Goal: Information Seeking & Learning: Learn about a topic

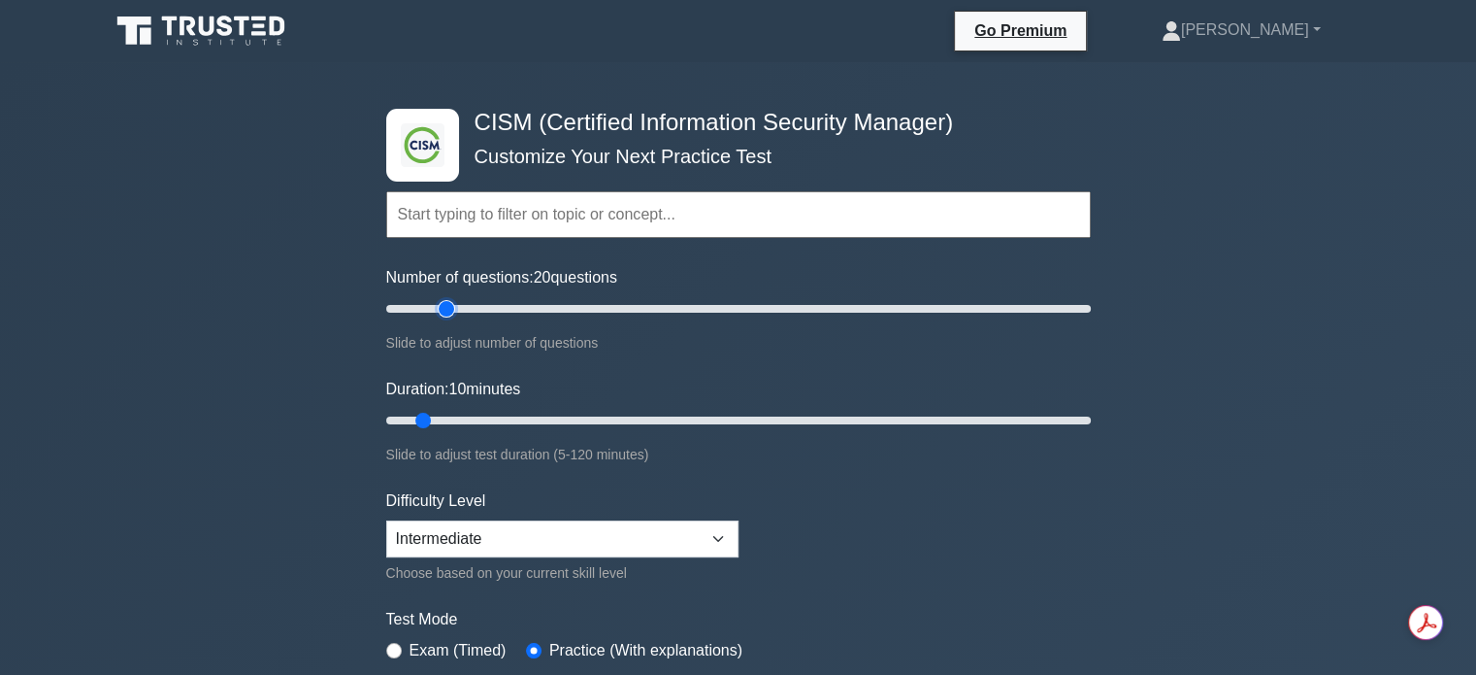
drag, startPoint x: 416, startPoint y: 302, endPoint x: 439, endPoint y: 300, distance: 22.4
type input "20"
click at [439, 300] on input "Number of questions: 20 questions" at bounding box center [738, 308] width 705 height 23
drag, startPoint x: 429, startPoint y: 414, endPoint x: 951, endPoint y: 446, distance: 523.1
type input "100"
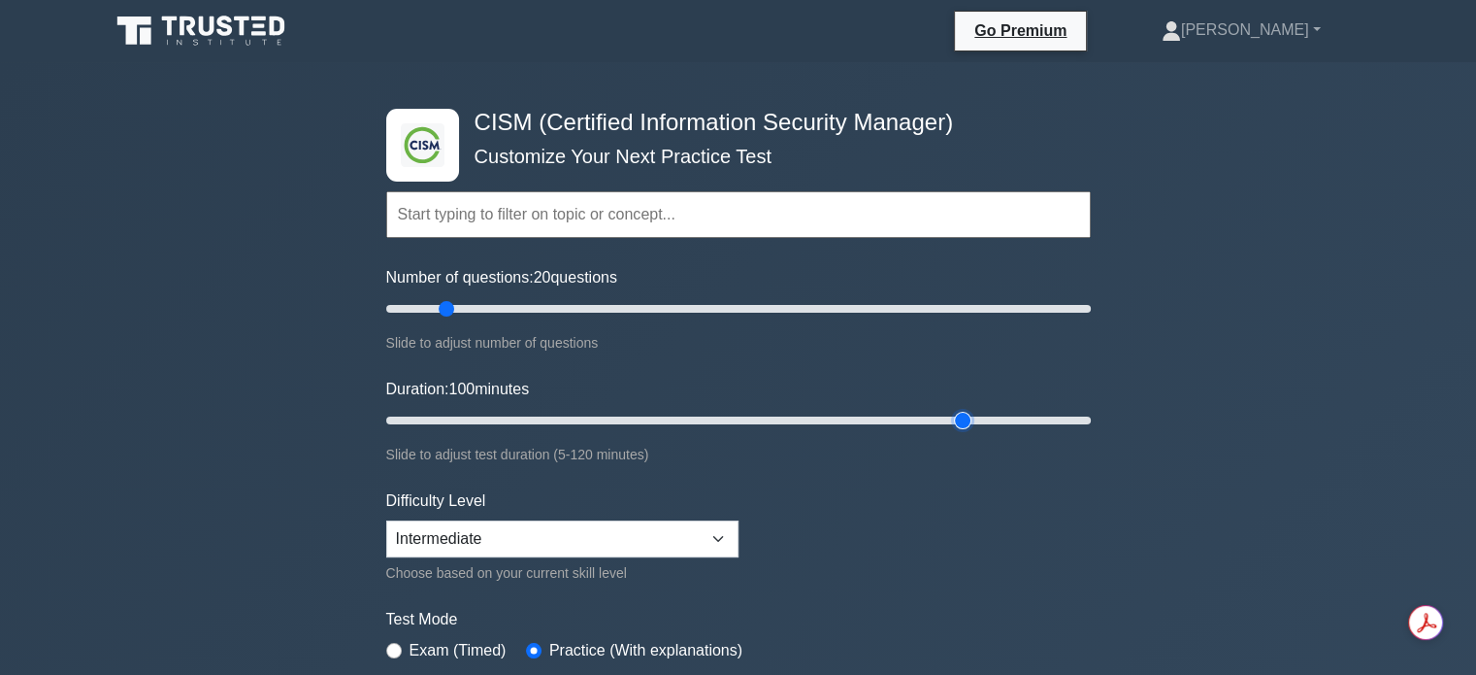
click at [951, 432] on input "Duration: 100 minutes" at bounding box center [738, 420] width 705 height 23
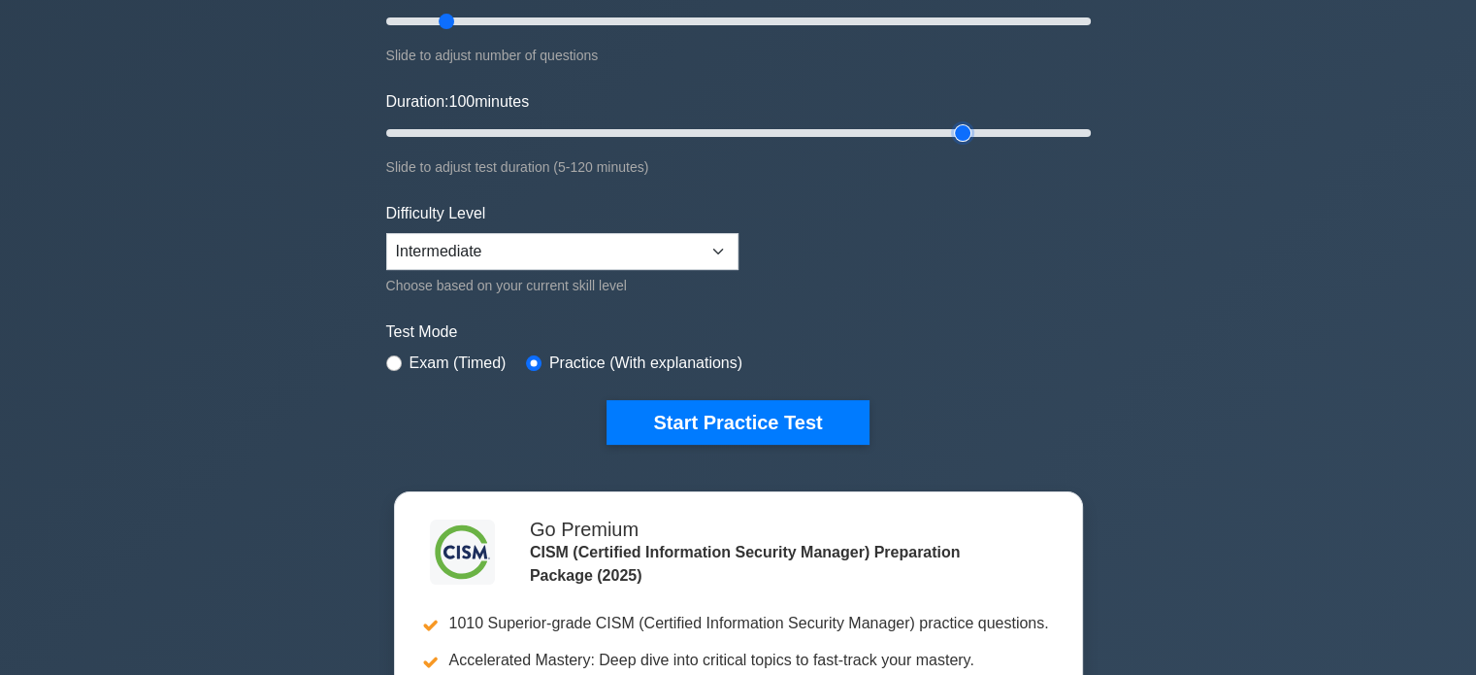
scroll to position [291, 0]
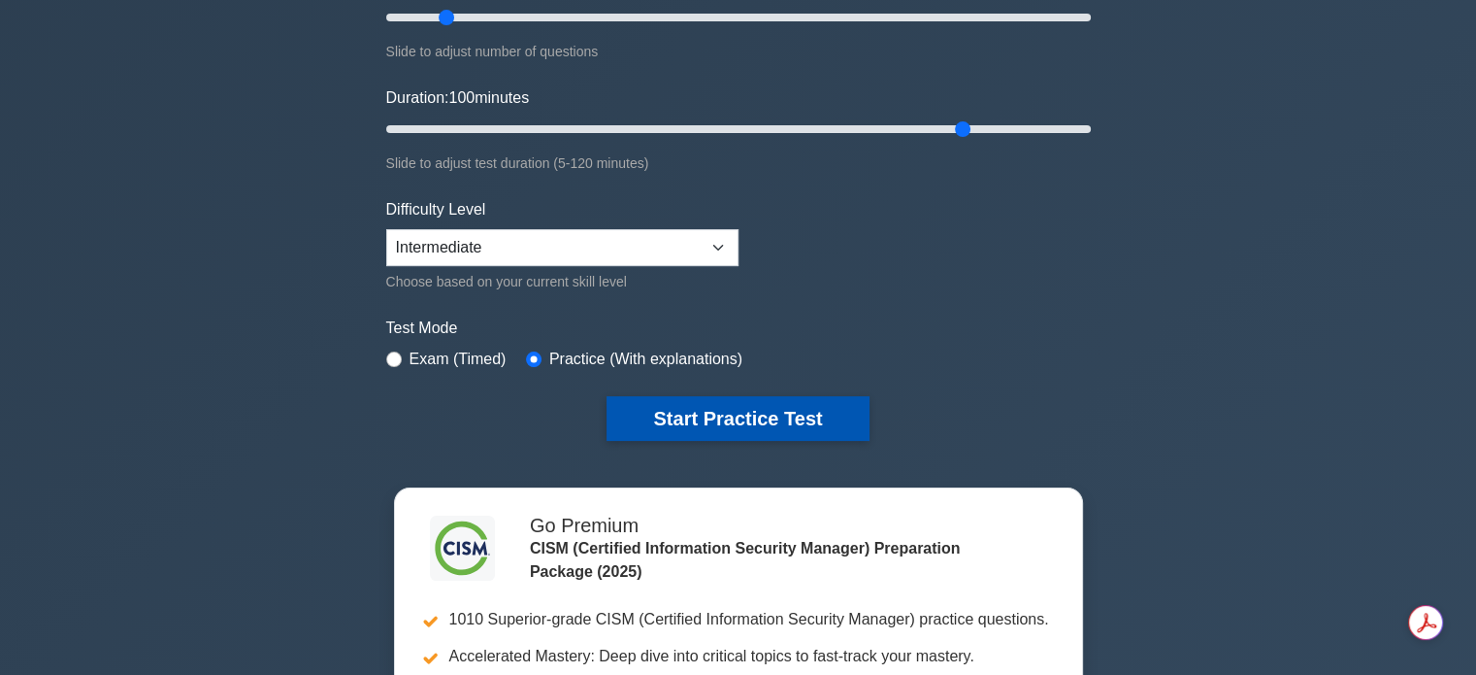
click at [812, 416] on button "Start Practice Test" at bounding box center [738, 418] width 262 height 45
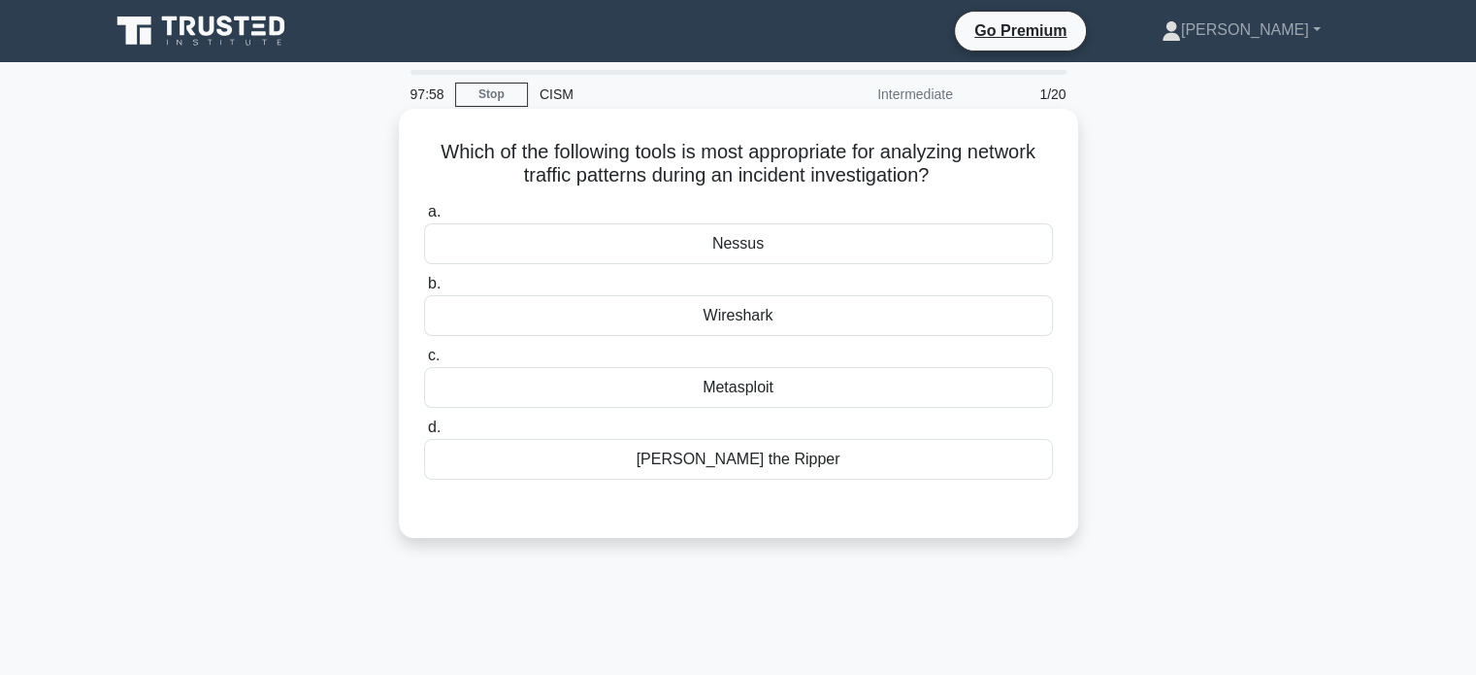
click at [894, 321] on div "Wireshark" at bounding box center [738, 315] width 629 height 41
click at [424, 290] on input "b. Wireshark" at bounding box center [424, 284] width 0 height 13
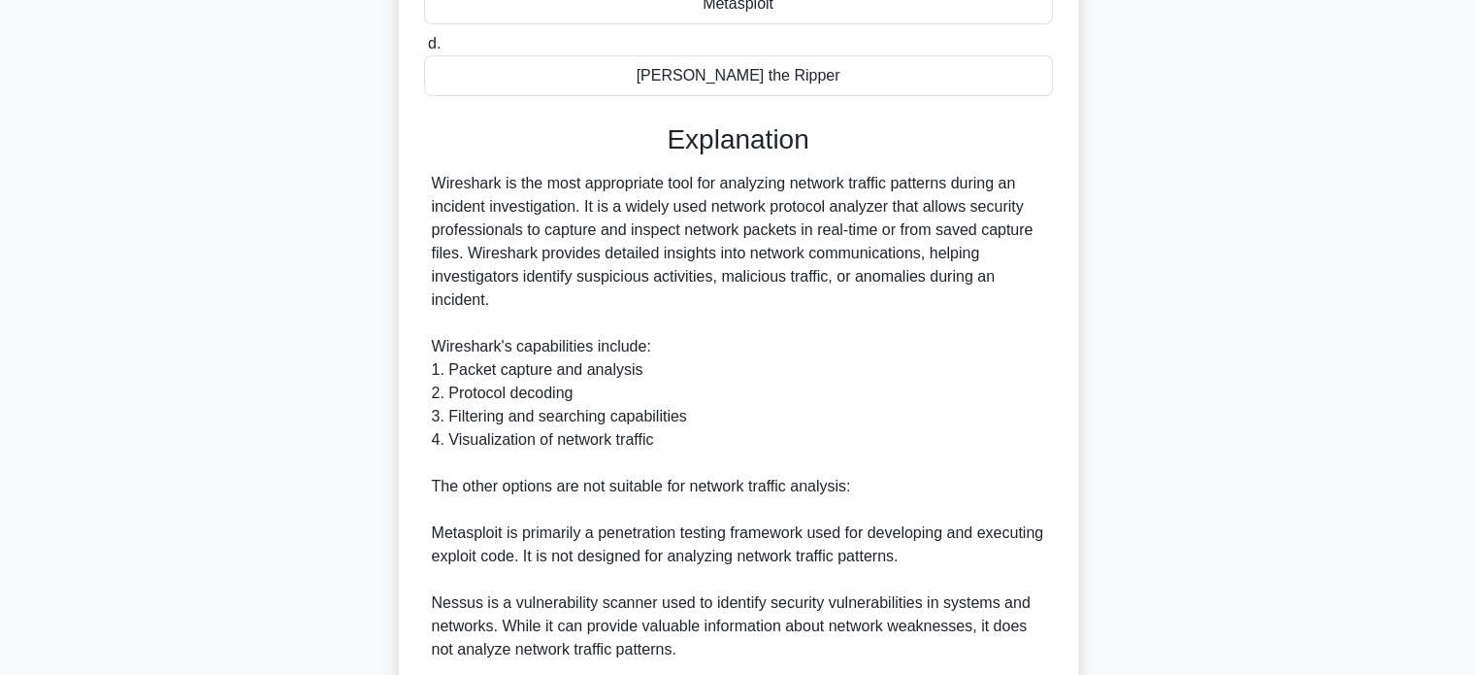
scroll to position [707, 0]
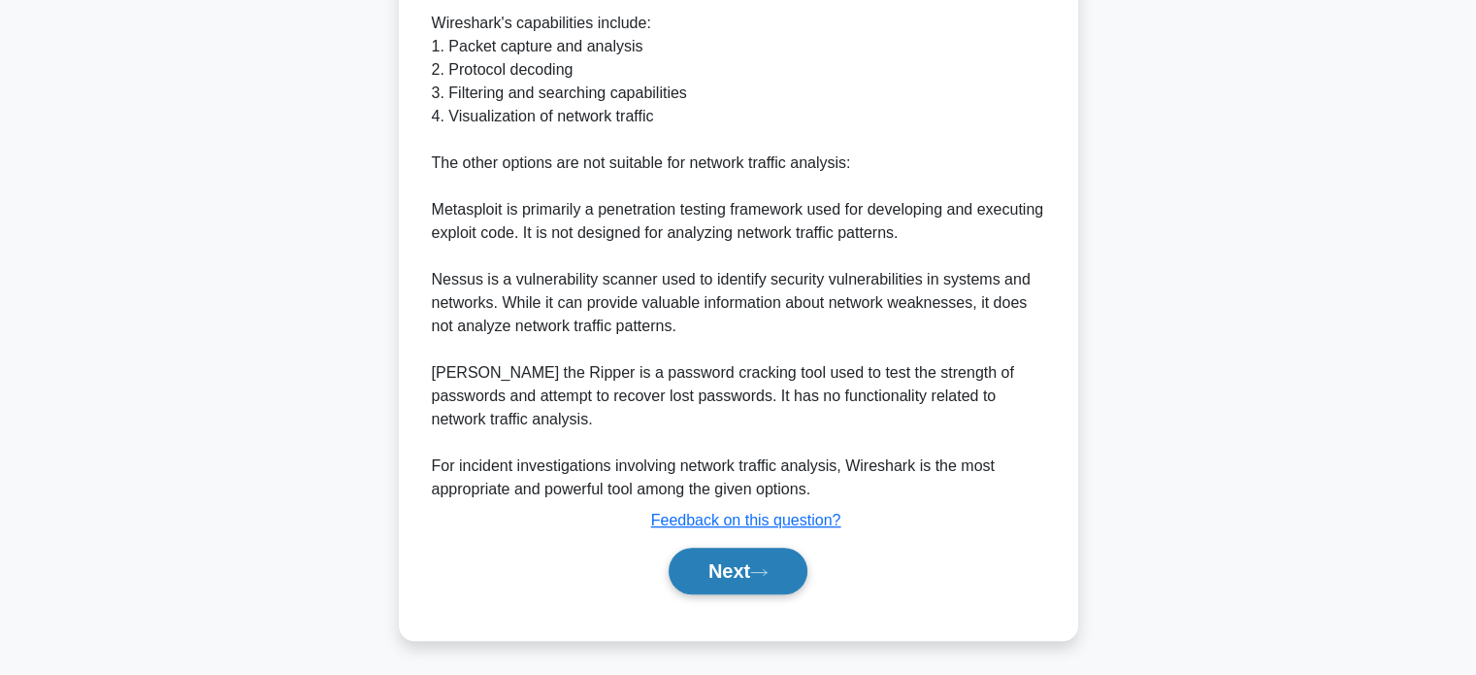
click at [775, 581] on button "Next" at bounding box center [738, 570] width 139 height 47
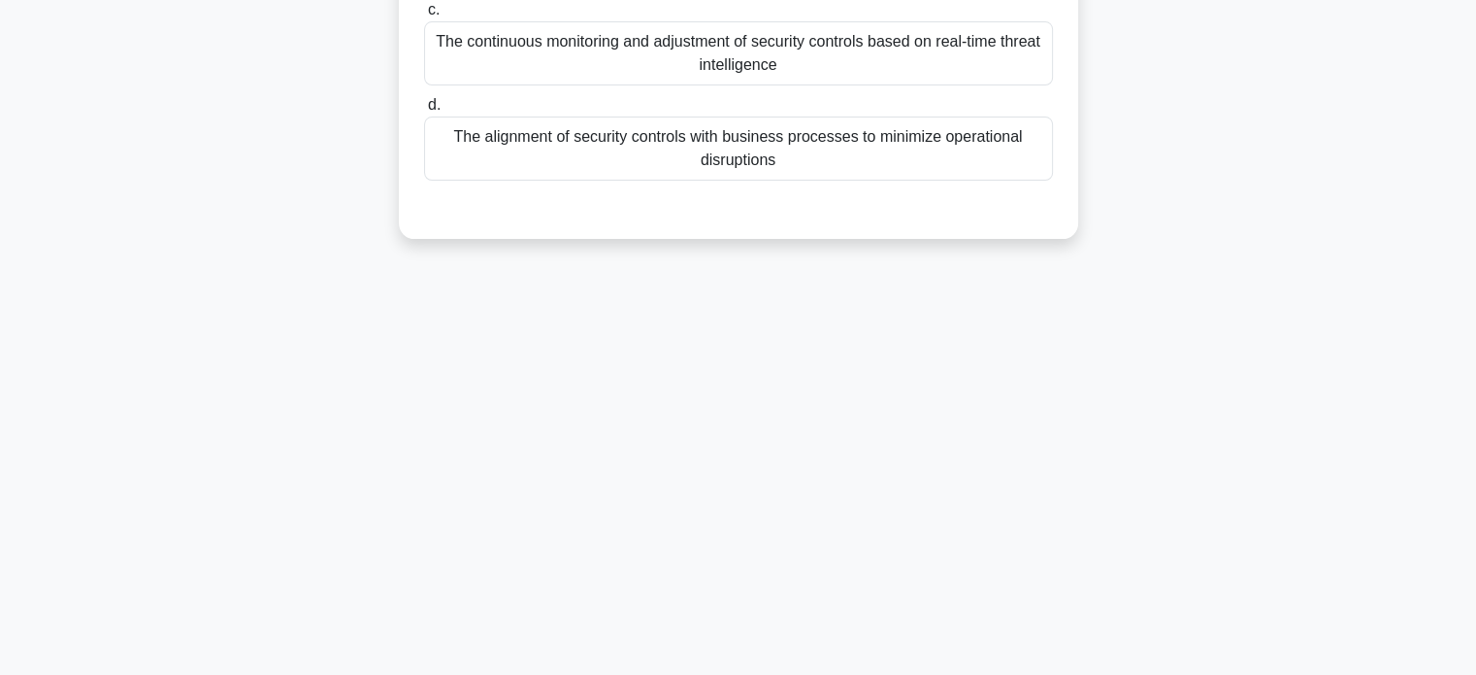
scroll to position [374, 0]
click at [1072, 391] on div "94:21 Stop CISM Intermediate 2/20 Which of the following best describes the con…" at bounding box center [738, 181] width 1281 height 971
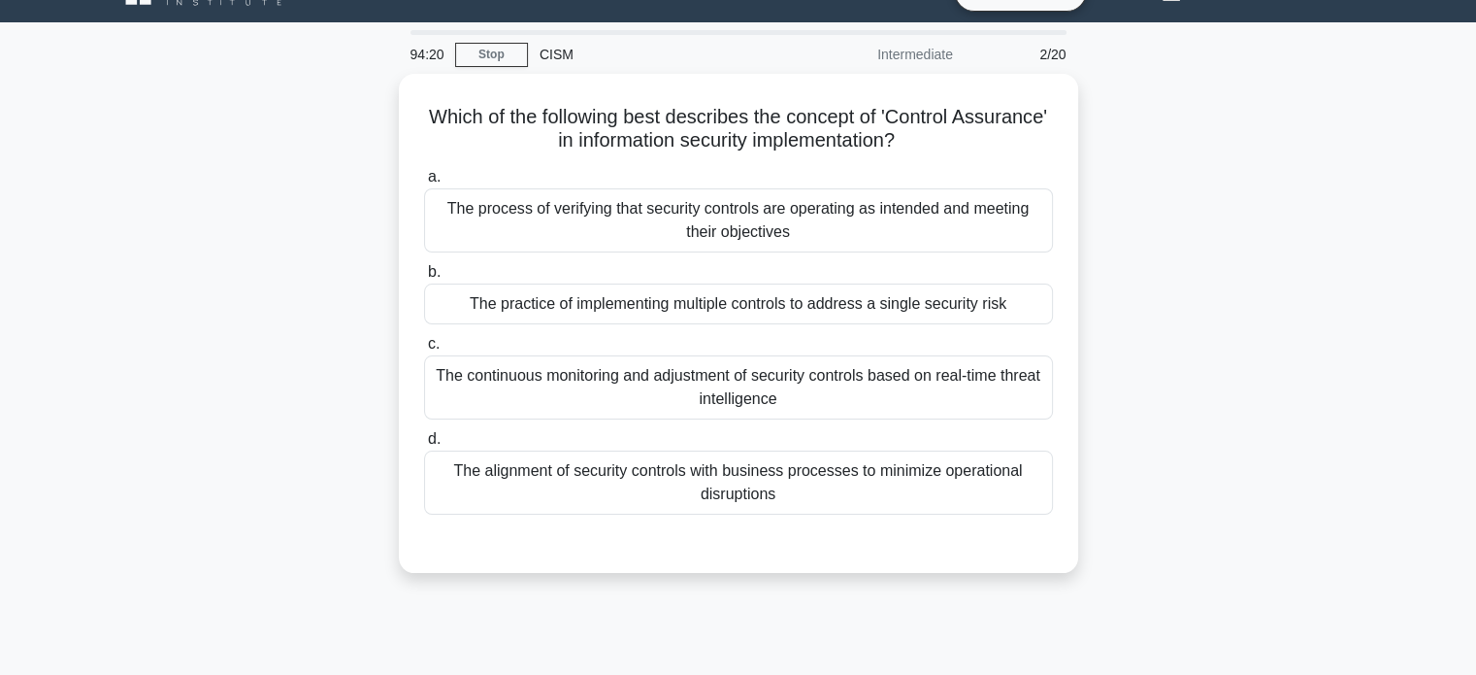
scroll to position [0, 0]
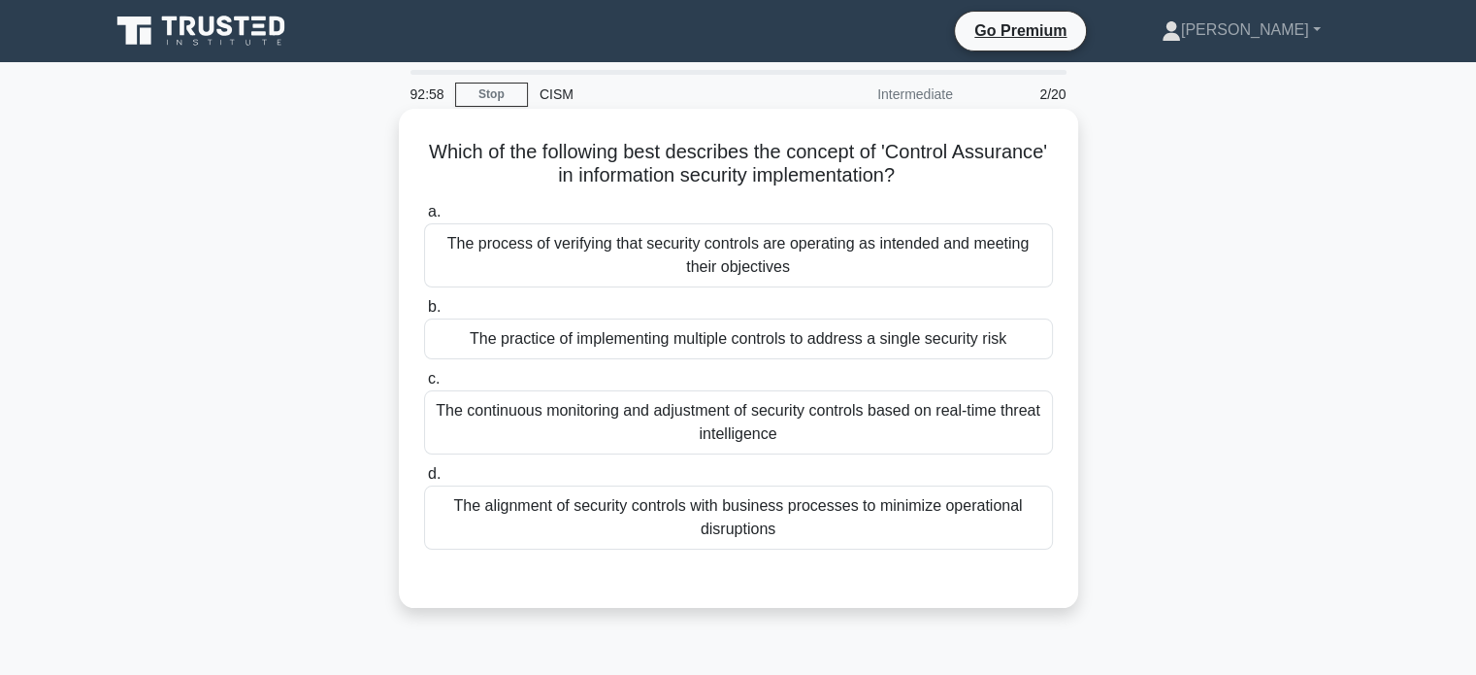
click at [883, 259] on div "The process of verifying that security controls are operating as intended and m…" at bounding box center [738, 255] width 629 height 64
click at [424, 218] on input "a. The process of verifying that security controls are operating as intended an…" at bounding box center [424, 212] width 0 height 13
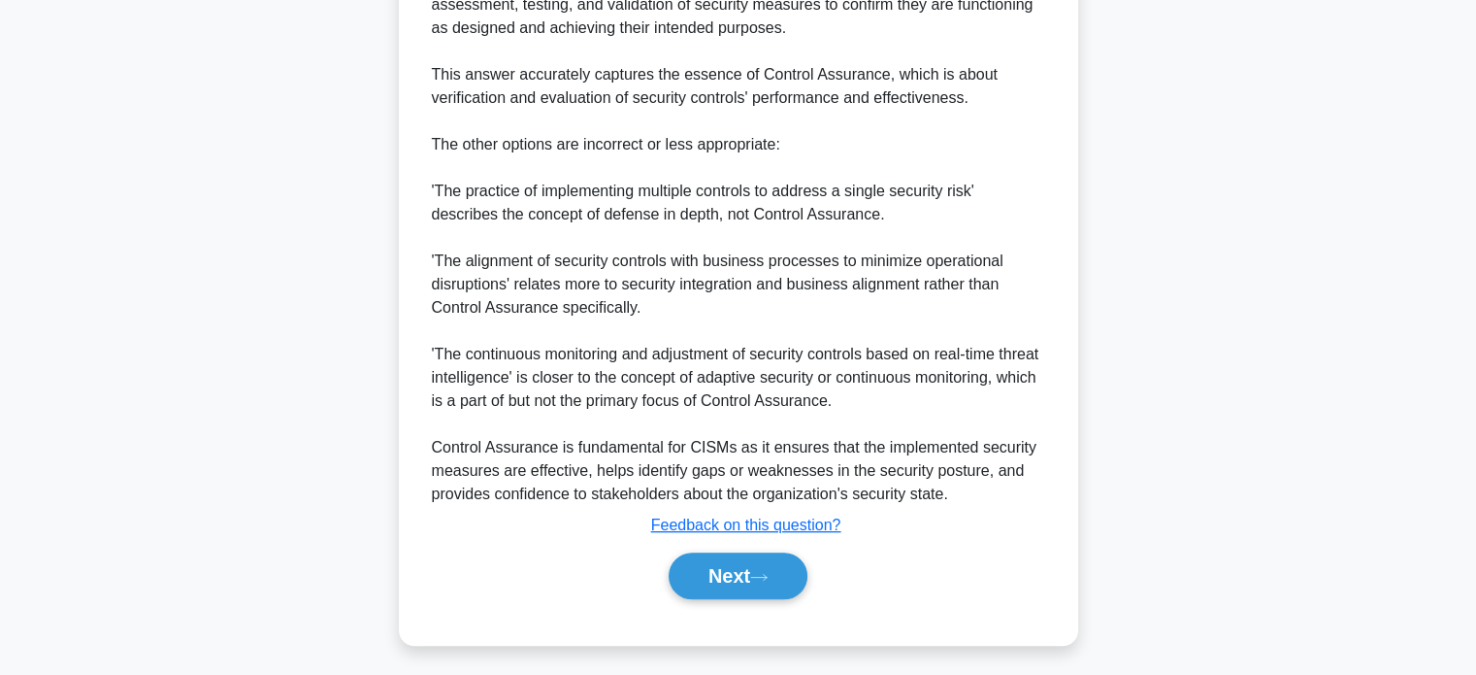
scroll to position [776, 0]
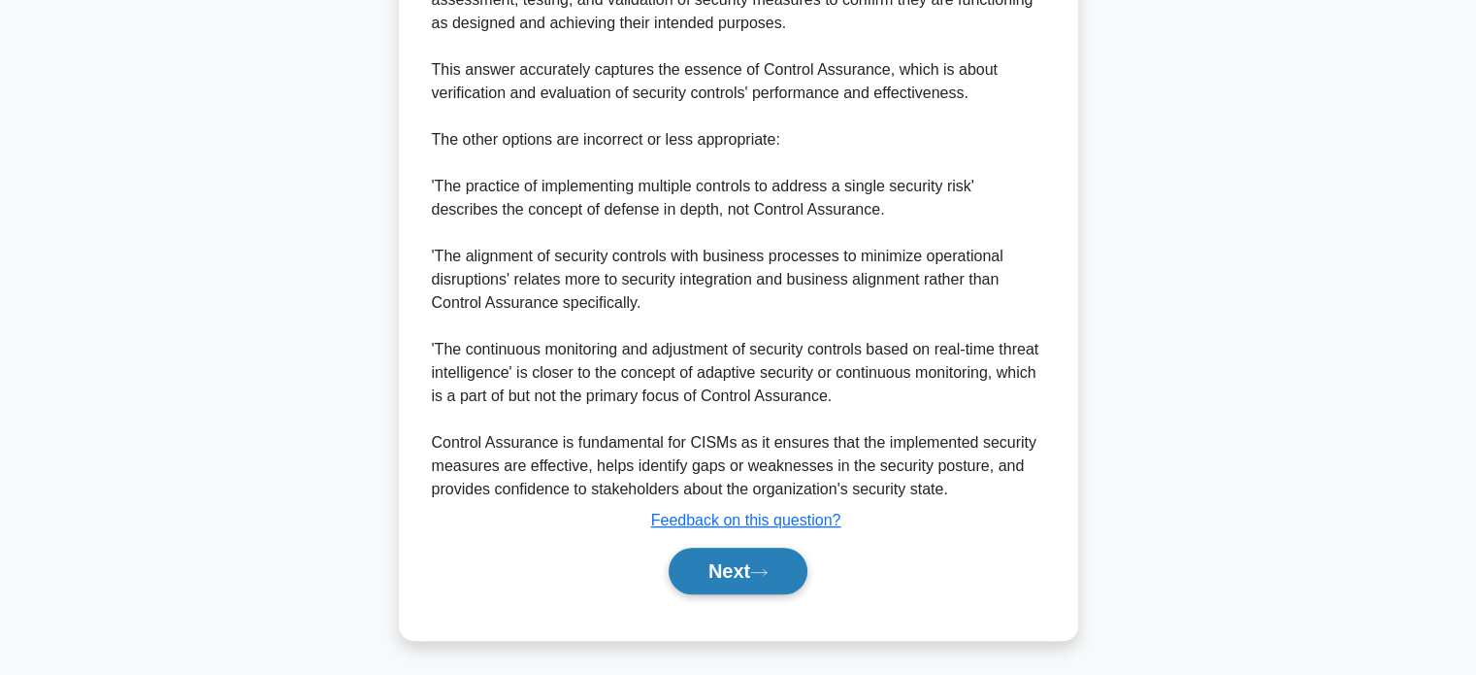
click at [763, 579] on button "Next" at bounding box center [738, 570] width 139 height 47
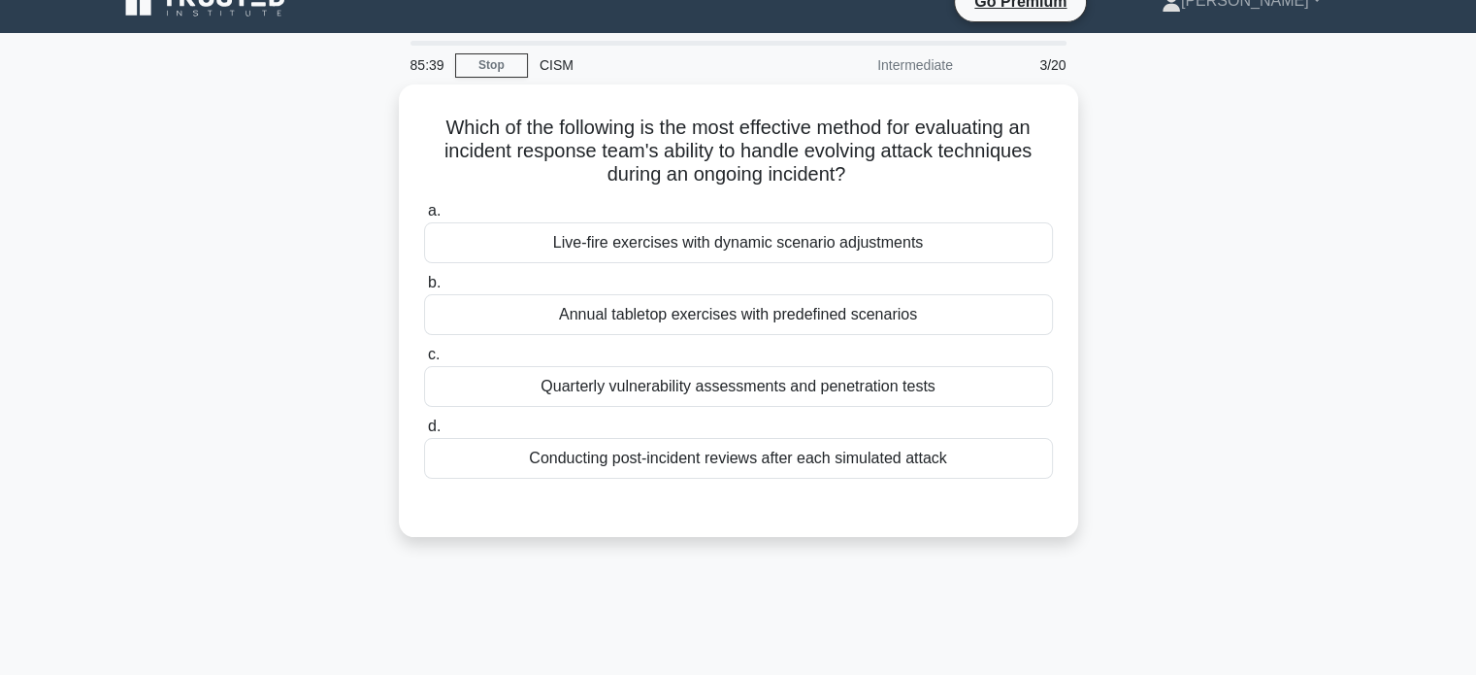
scroll to position [0, 0]
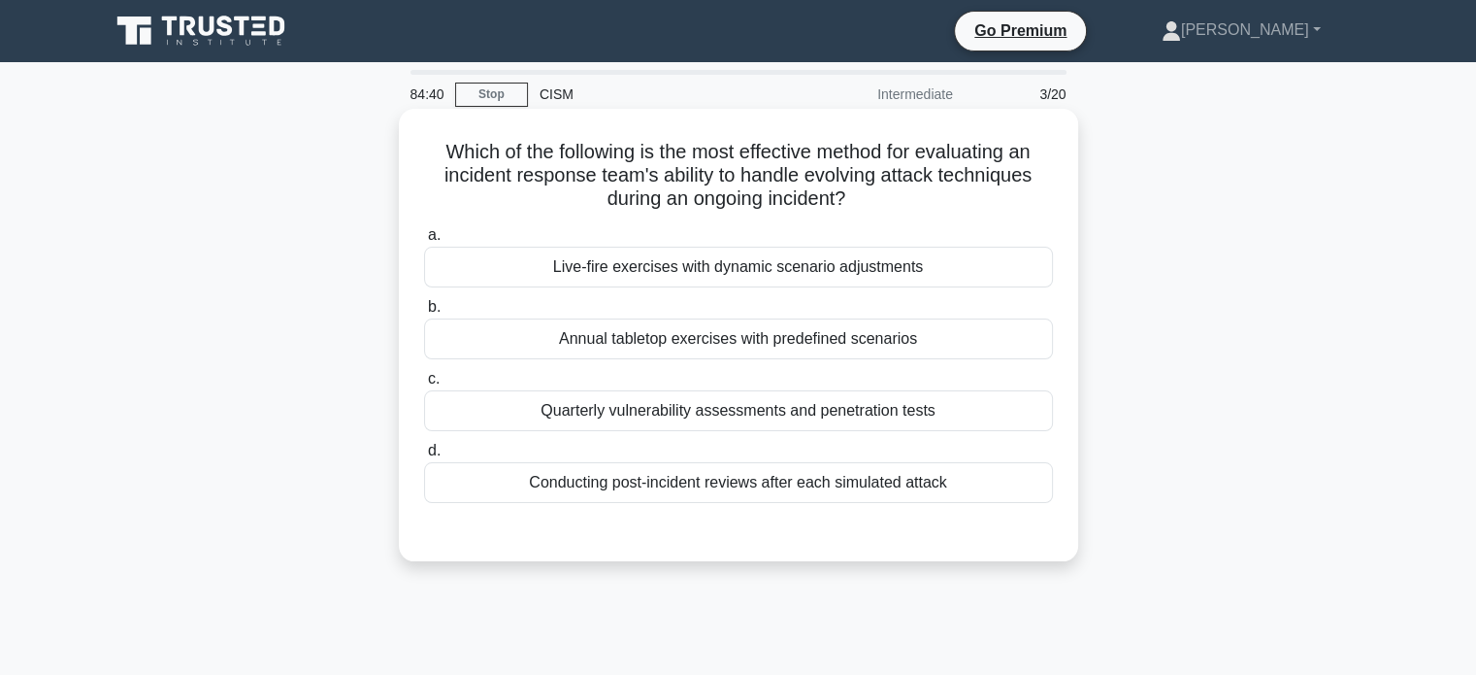
click at [871, 479] on div "Conducting post-incident reviews after each simulated attack" at bounding box center [738, 482] width 629 height 41
click at [424, 457] on input "d. Conducting post-incident reviews after each simulated attack" at bounding box center [424, 451] width 0 height 13
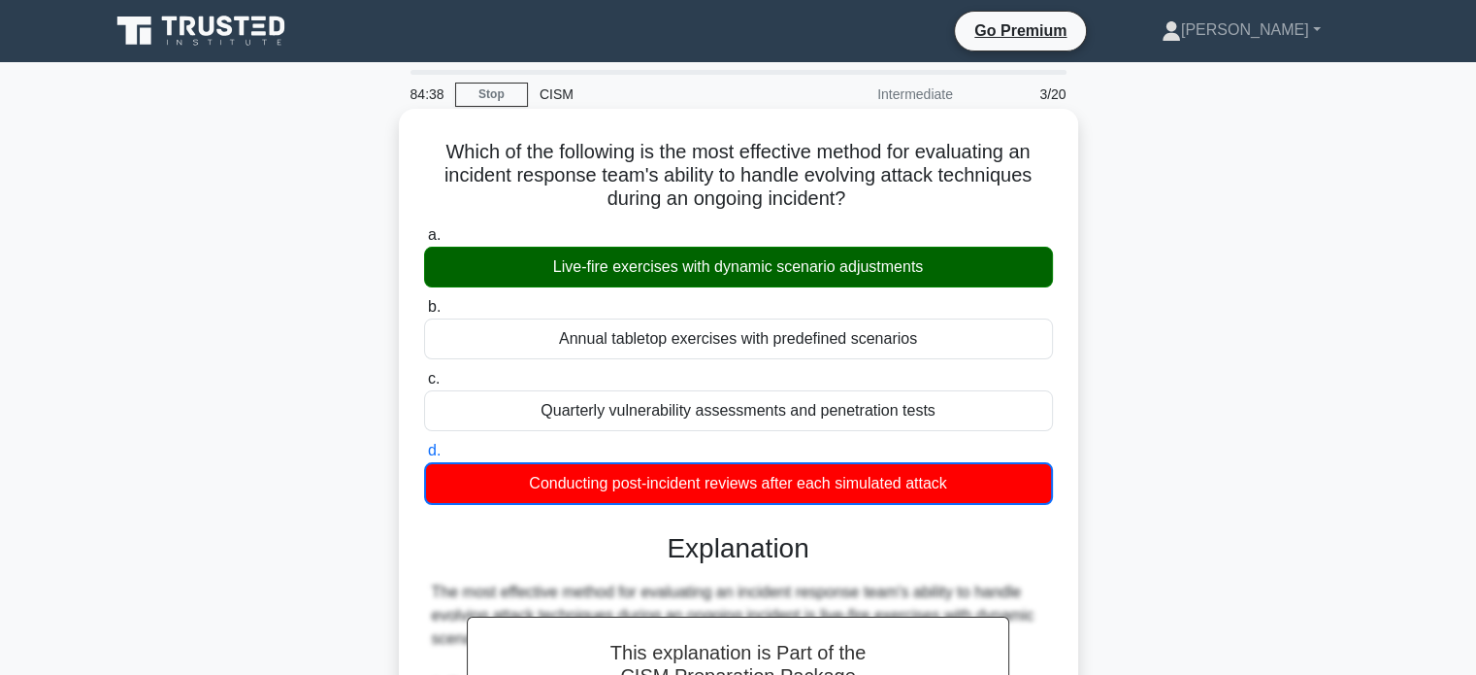
click at [583, 281] on div "Live-fire exercises with dynamic scenario adjustments" at bounding box center [738, 267] width 629 height 41
click at [424, 242] on input "a. Live-fire exercises with dynamic scenario adjustments" at bounding box center [424, 235] width 0 height 13
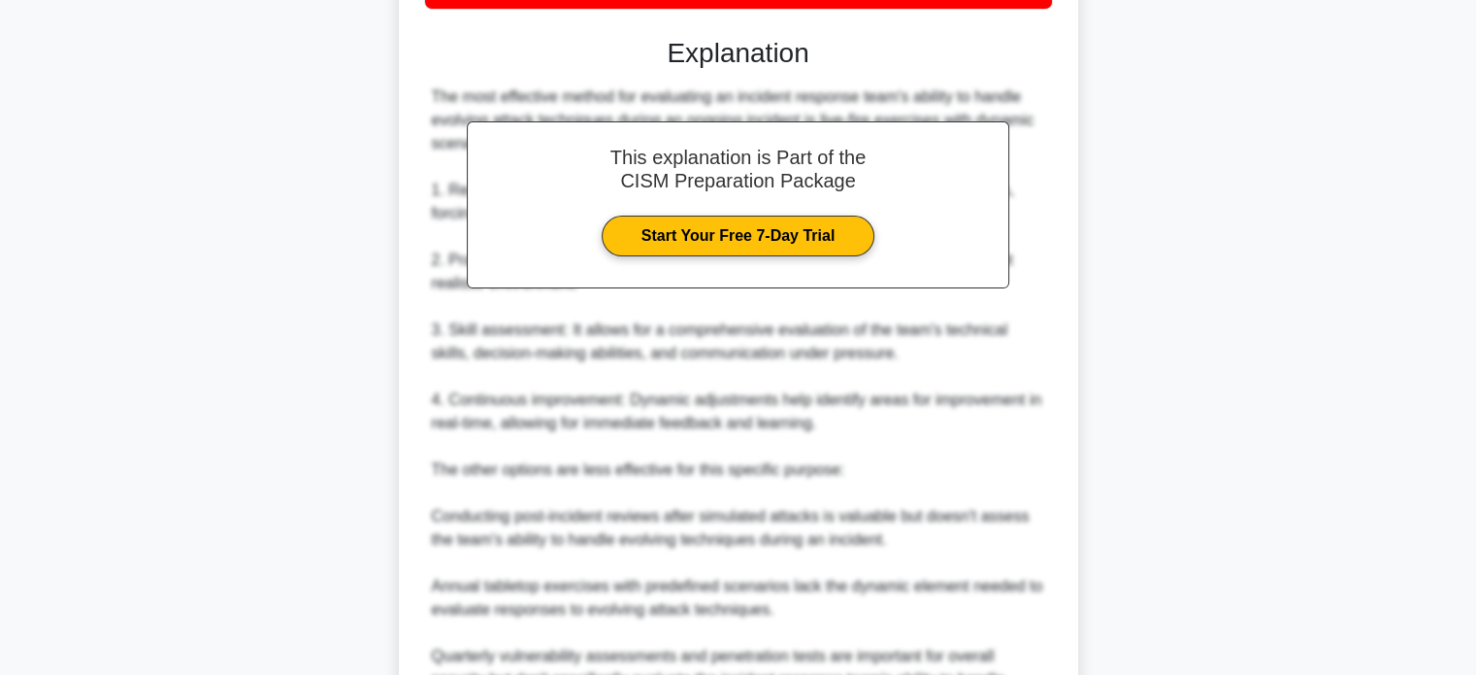
scroll to position [800, 0]
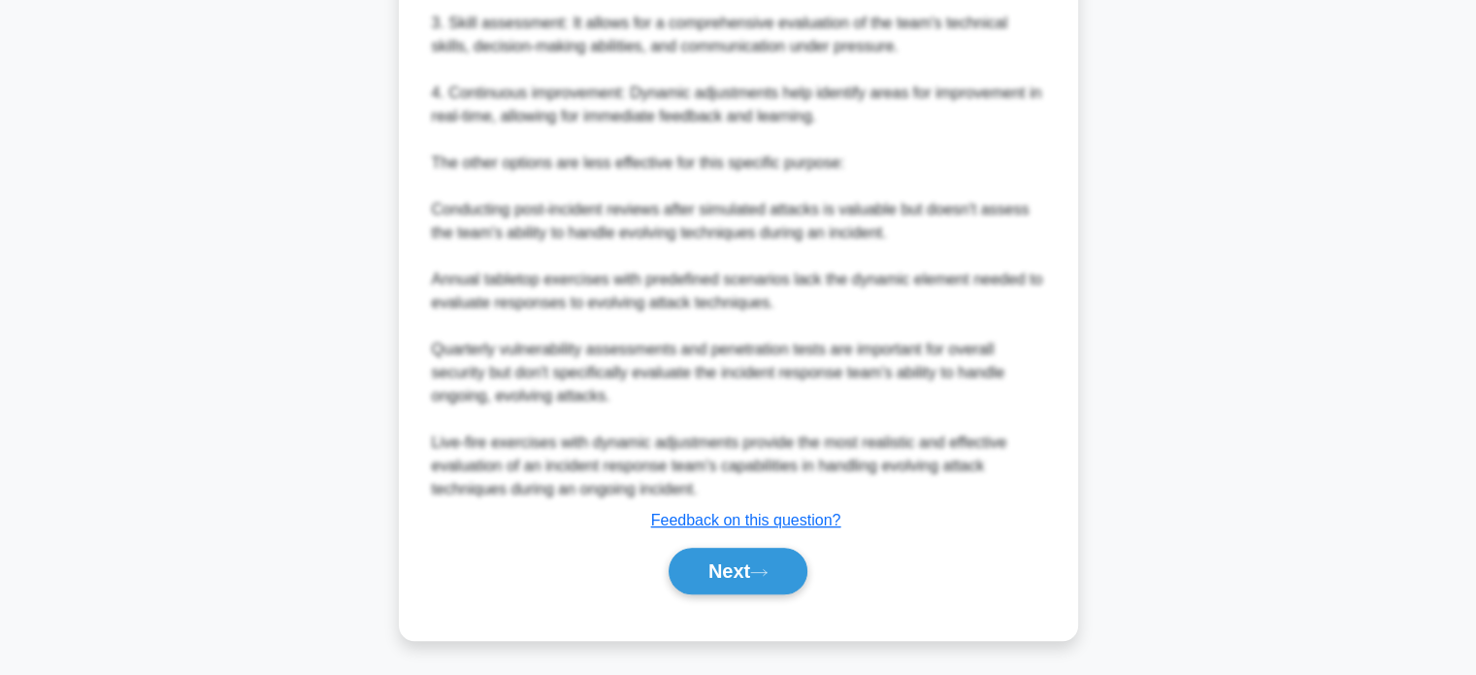
click at [782, 592] on div "Next" at bounding box center [738, 570] width 637 height 47
click at [782, 586] on button "Next" at bounding box center [738, 570] width 139 height 47
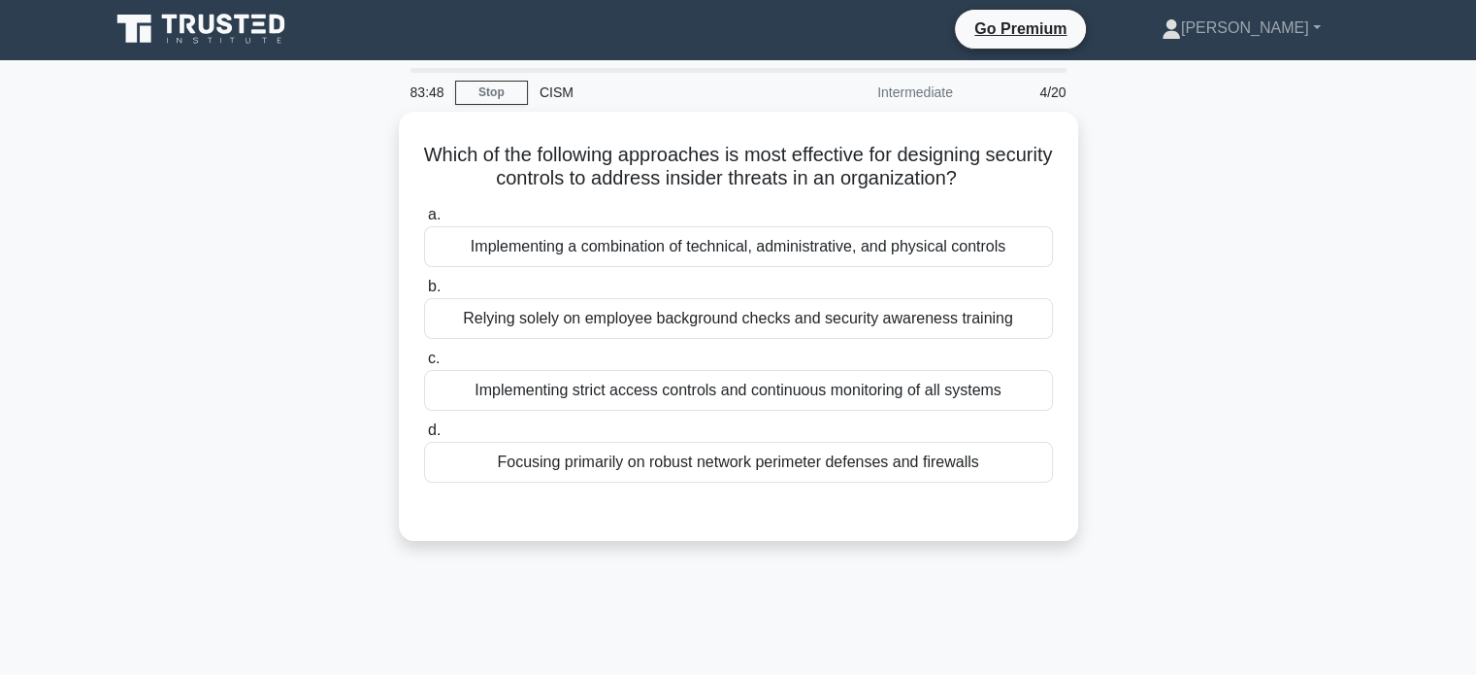
scroll to position [0, 0]
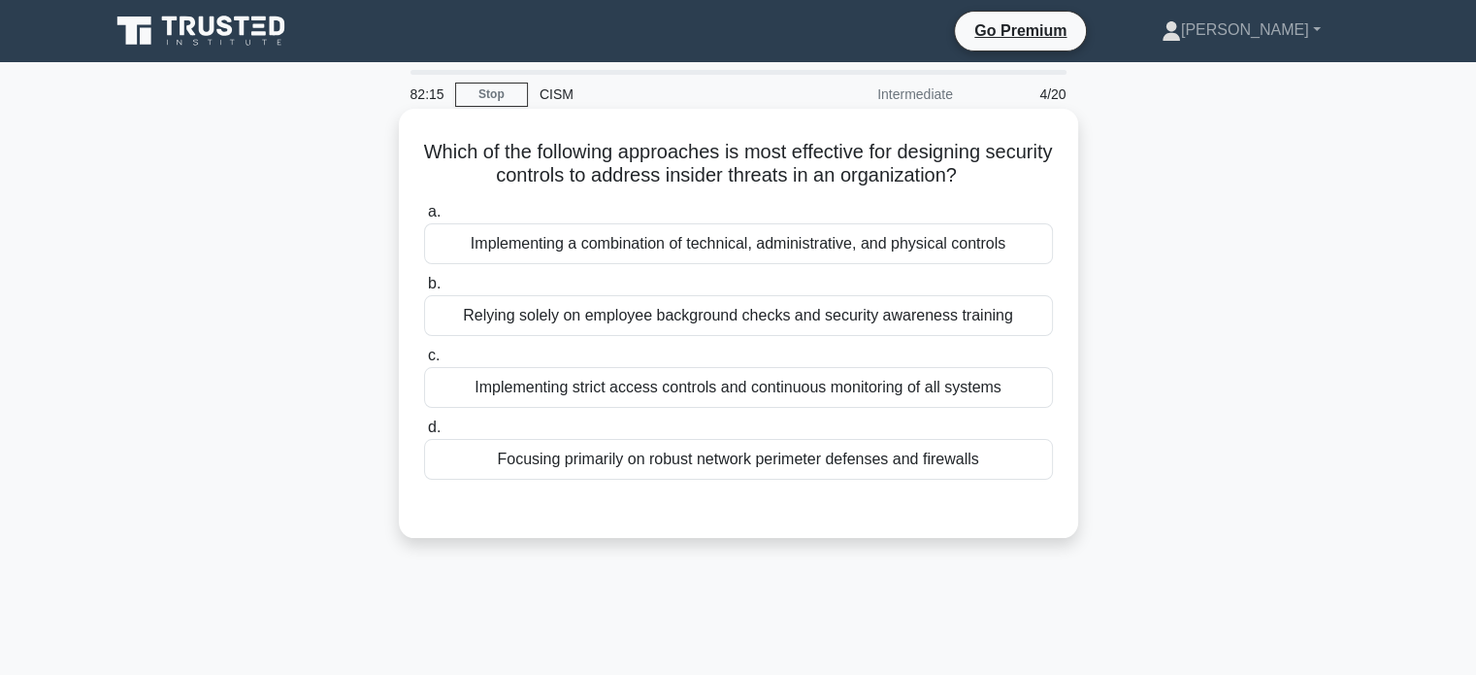
click at [1006, 245] on div "Implementing a combination of technical, administrative, and physical controls" at bounding box center [738, 243] width 629 height 41
click at [424, 218] on input "a. Implementing a combination of technical, administrative, and physical contro…" at bounding box center [424, 212] width 0 height 13
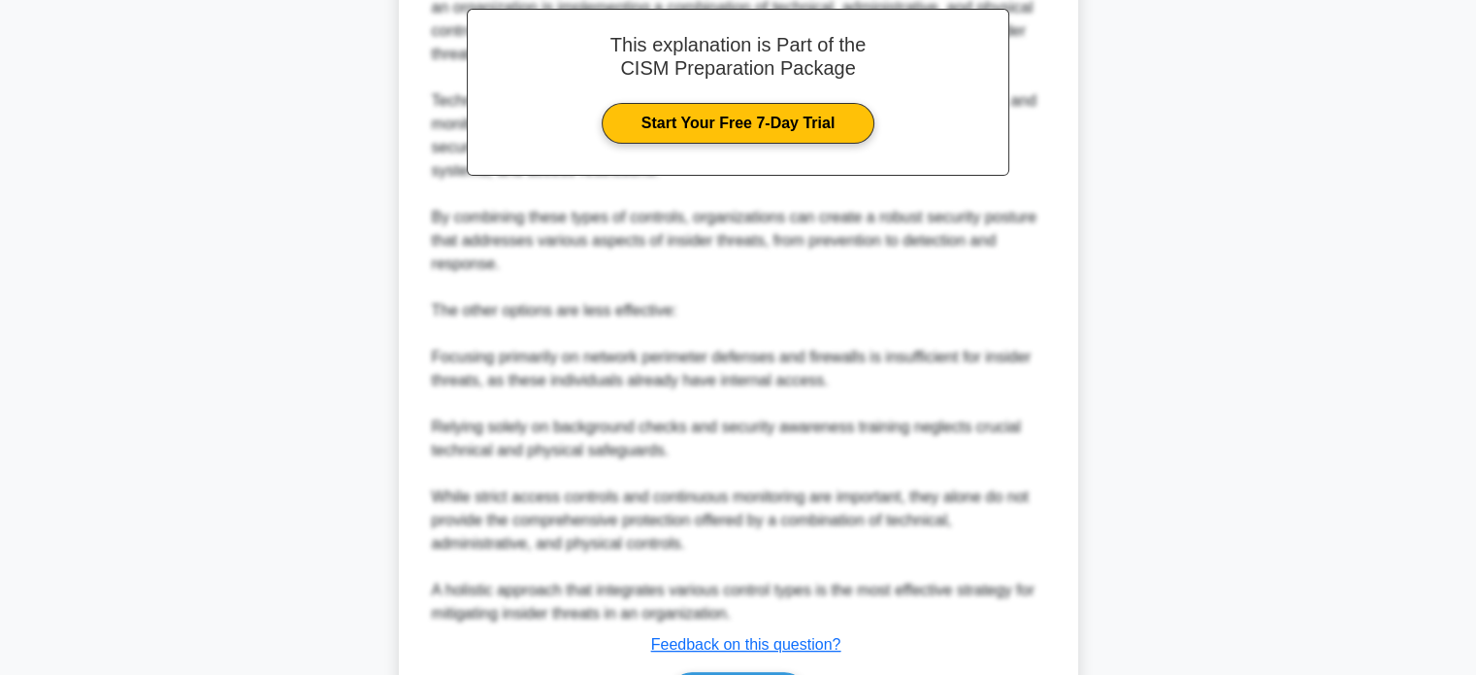
scroll to position [707, 0]
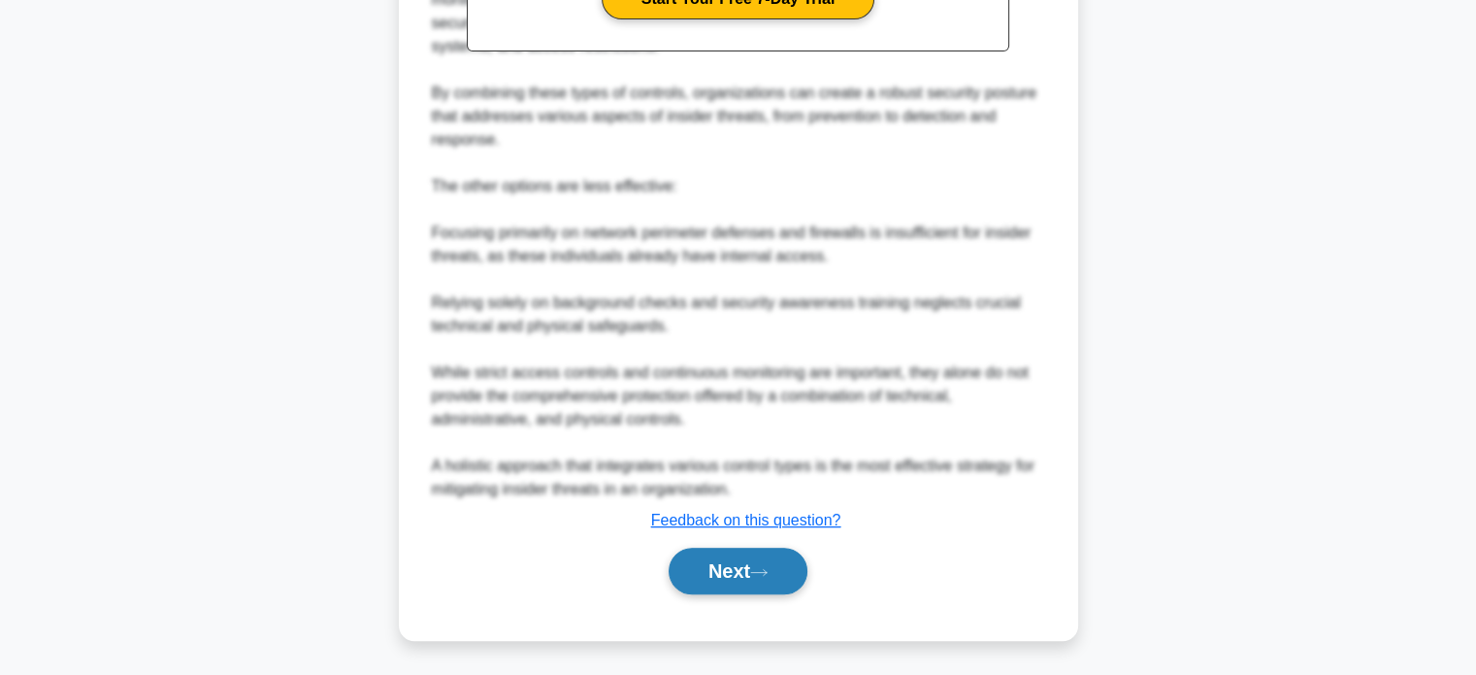
click at [697, 578] on button "Next" at bounding box center [738, 570] width 139 height 47
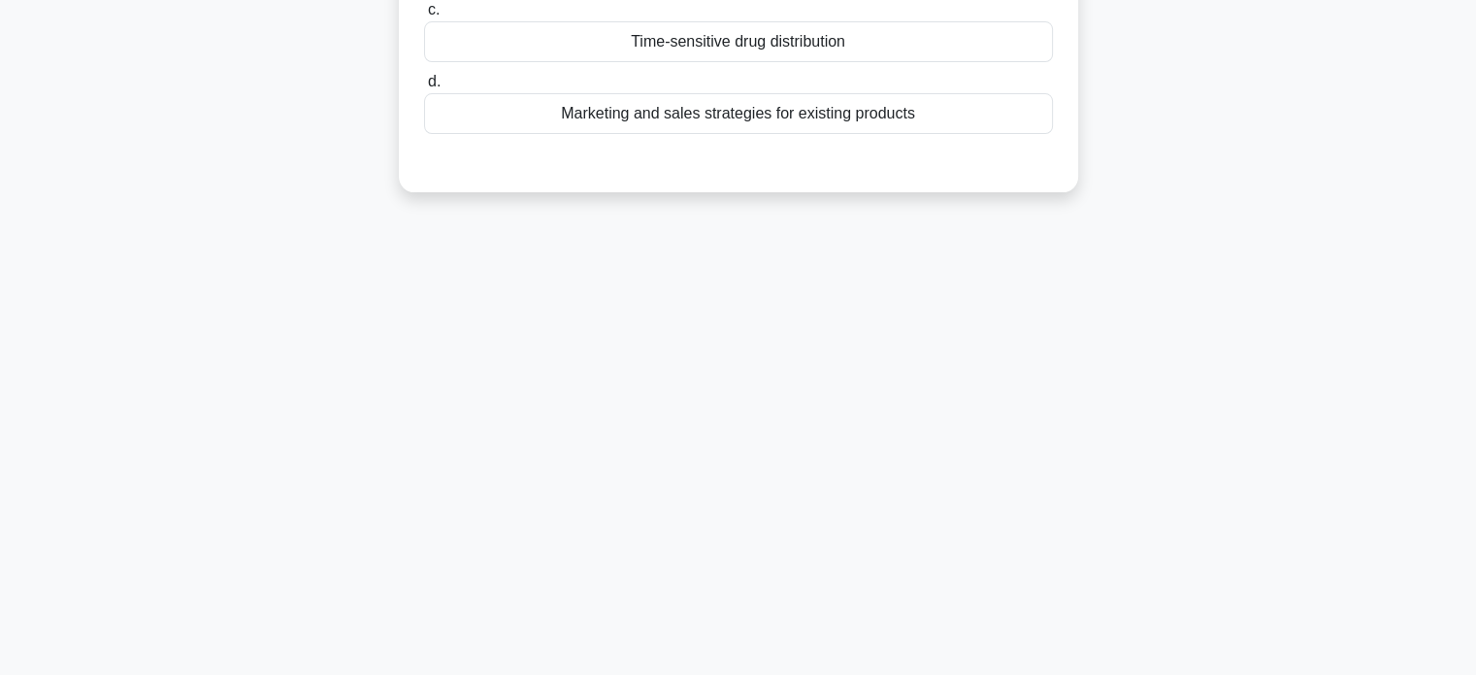
scroll to position [374, 0]
click at [1044, 445] on div "78:57 Stop CISM Intermediate 5/20 In a Business Impact Analysis (BIA) for a glo…" at bounding box center [738, 181] width 1281 height 971
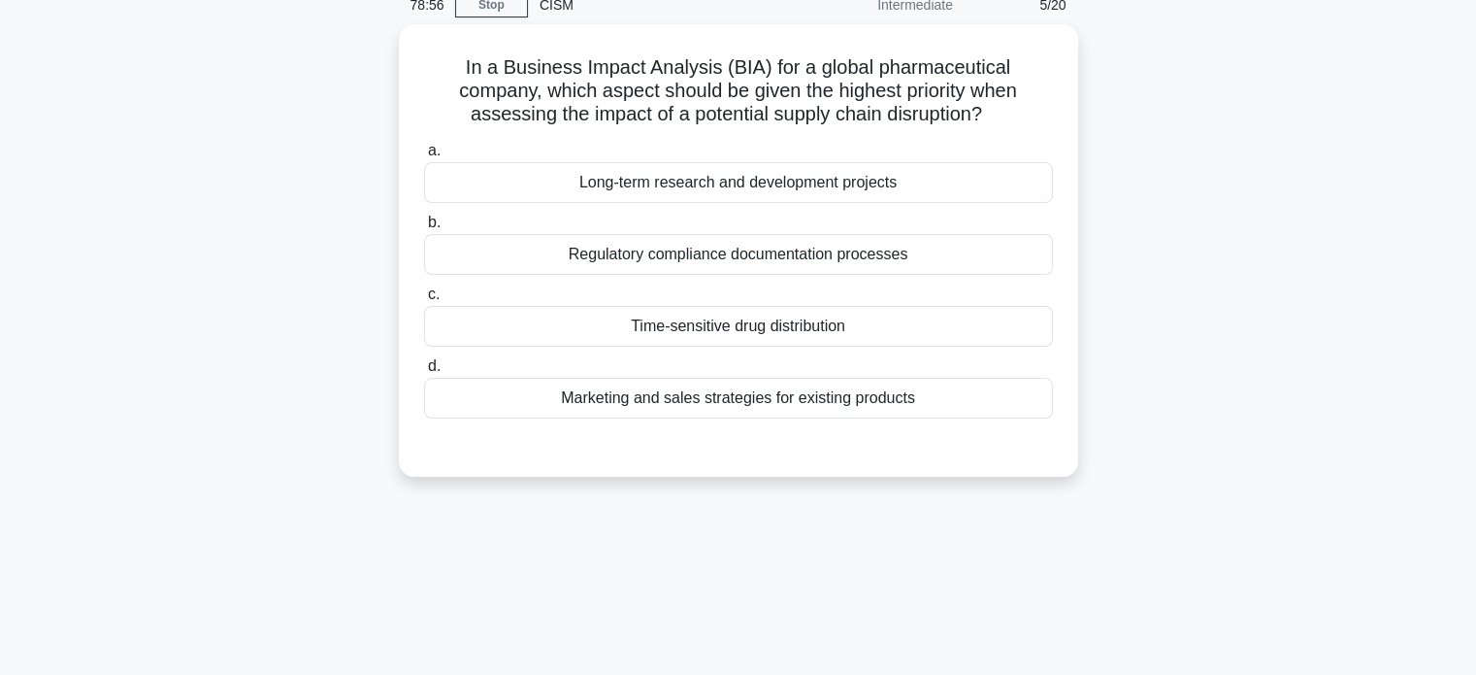
scroll to position [0, 0]
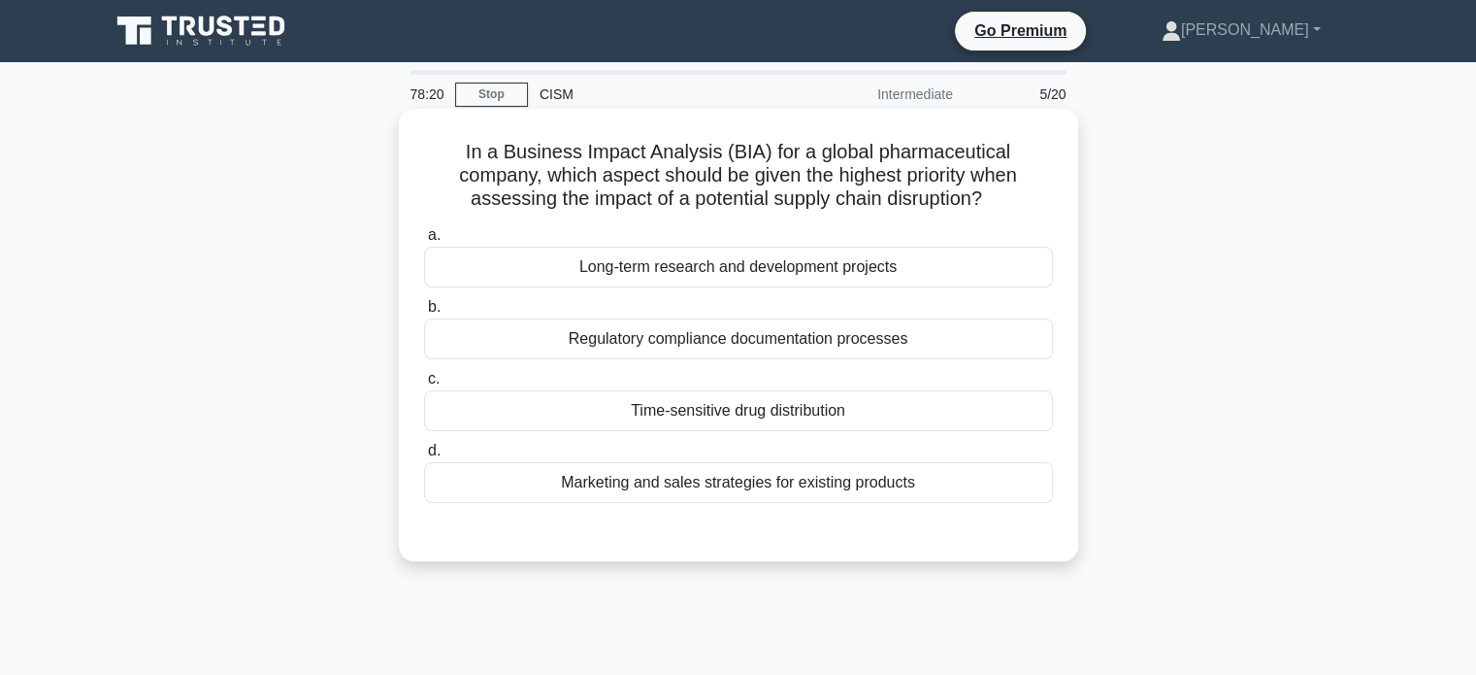
click at [821, 333] on div "Regulatory compliance documentation processes" at bounding box center [738, 338] width 629 height 41
click at [424, 314] on input "b. Regulatory compliance documentation processes" at bounding box center [424, 307] width 0 height 13
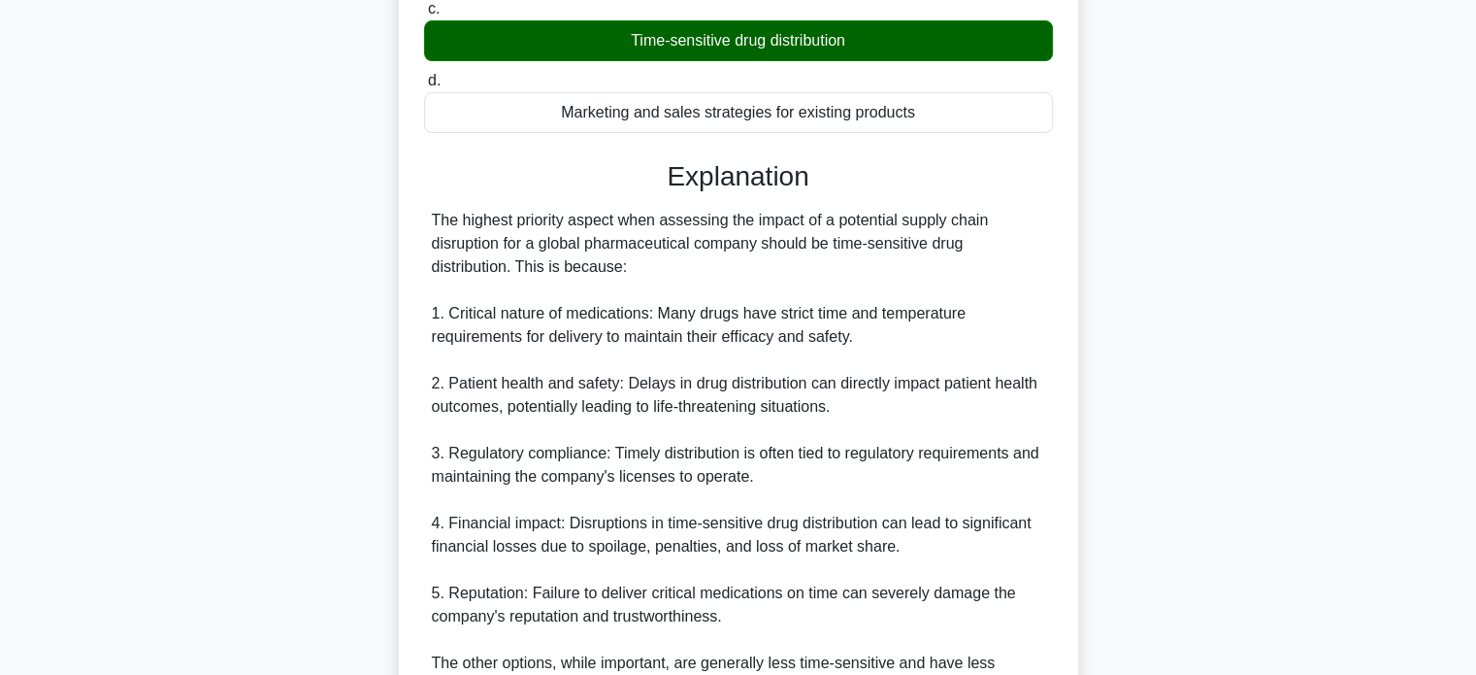
scroll to position [388, 0]
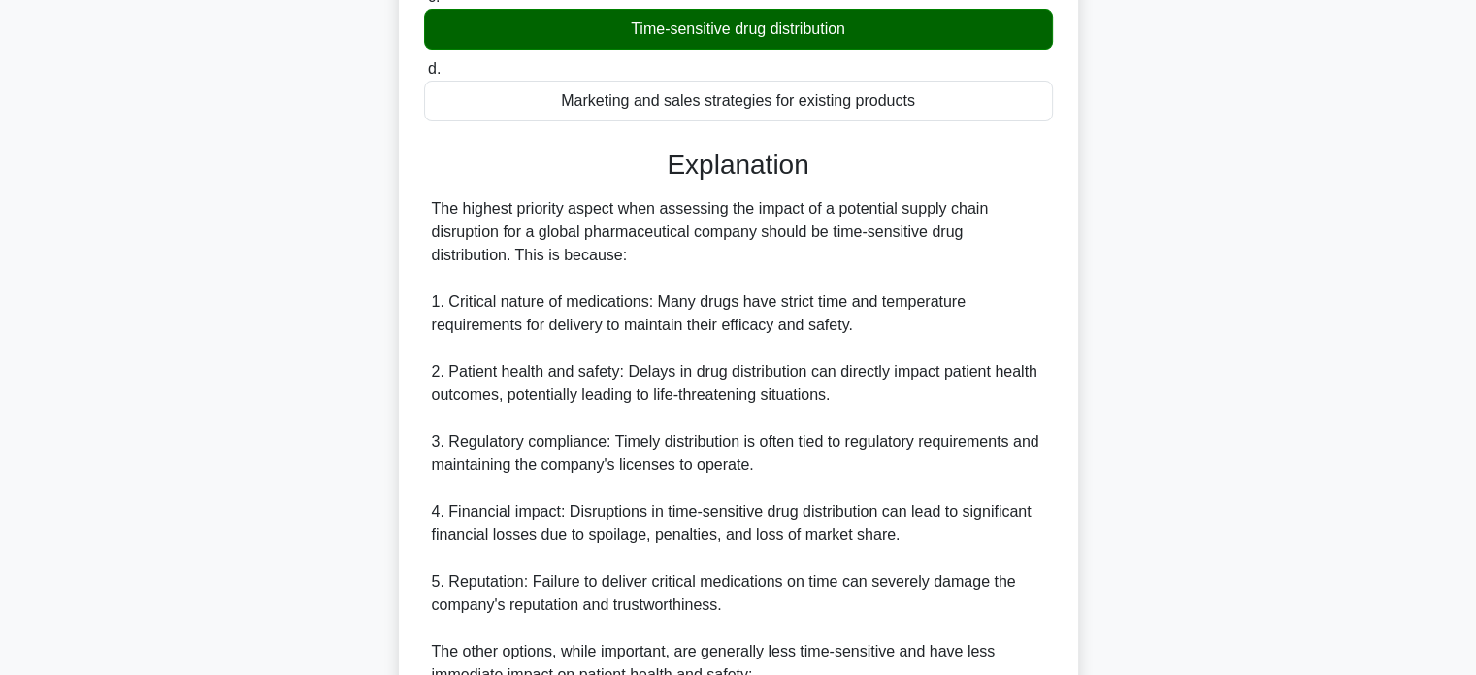
click at [1394, 439] on main "60:49 Stop CISM Intermediate 5/20 In a Business Impact Analysis (BIA) for a glo…" at bounding box center [738, 370] width 1476 height 1392
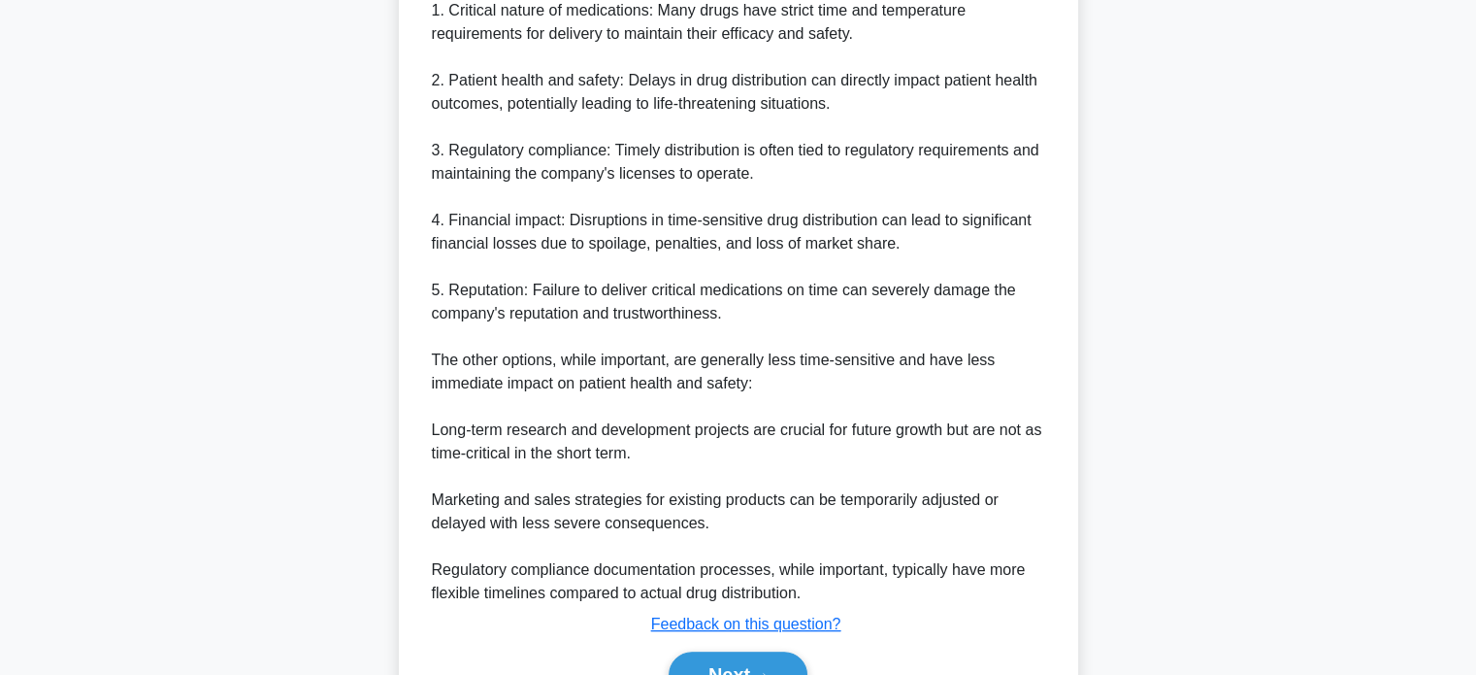
scroll to position [778, 0]
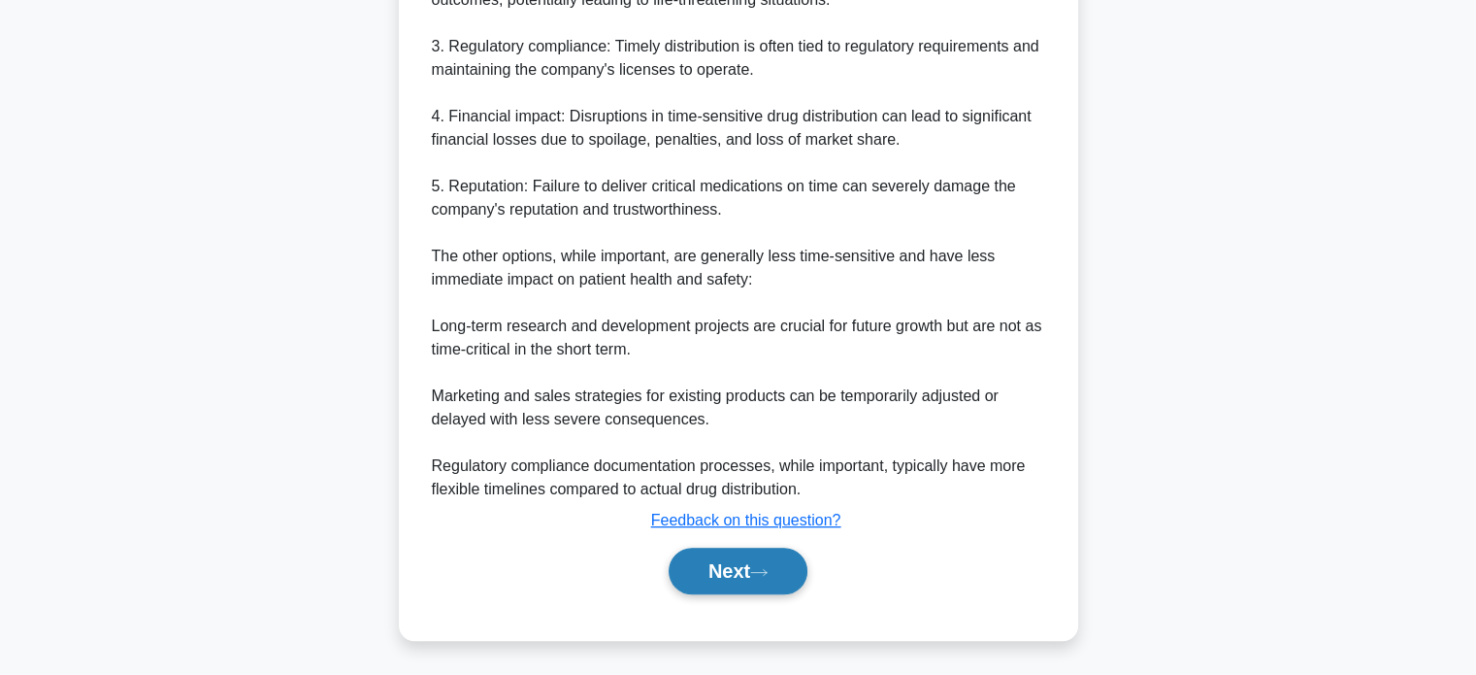
click at [754, 576] on button "Next" at bounding box center [738, 570] width 139 height 47
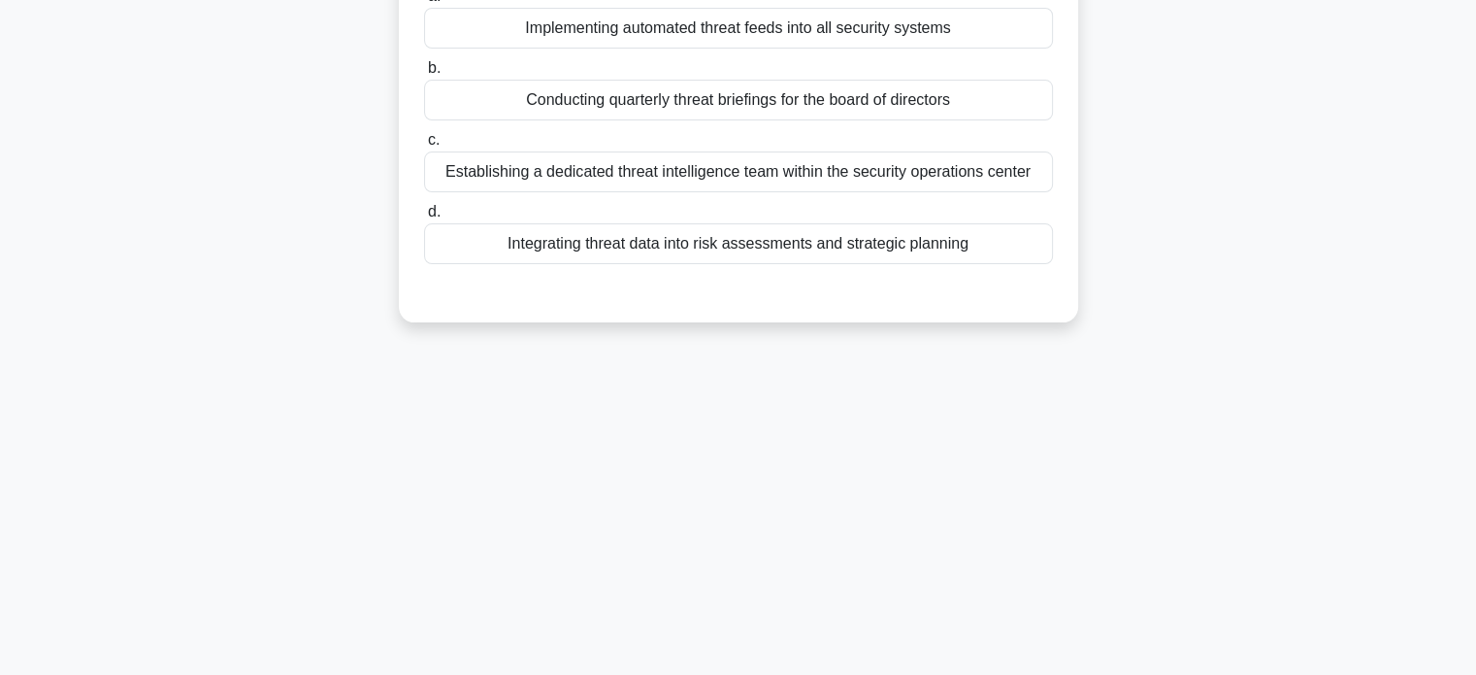
scroll to position [0, 0]
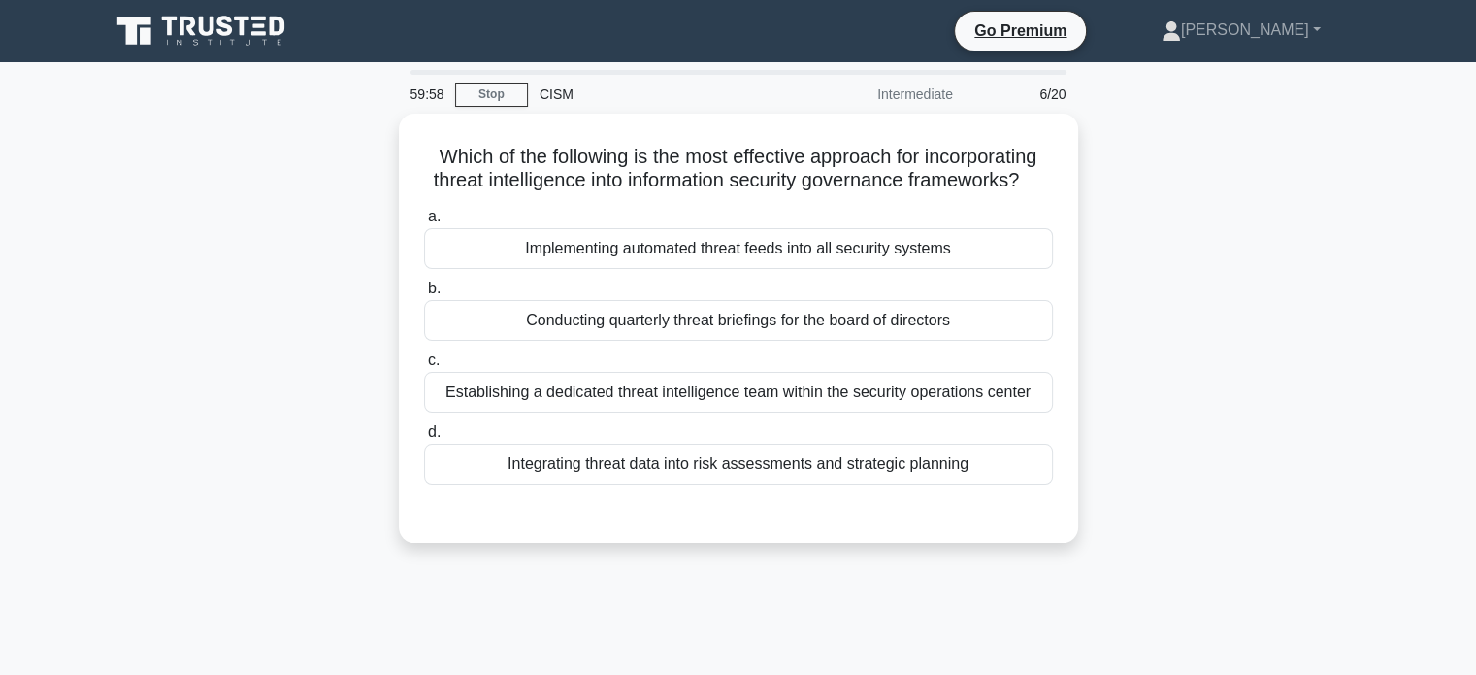
click at [1247, 447] on div "Which of the following is the most effective approach for incorporating threat …" at bounding box center [738, 340] width 1281 height 452
click at [1176, 465] on div "Which of the following is the most effective approach for incorporating threat …" at bounding box center [738, 340] width 1281 height 452
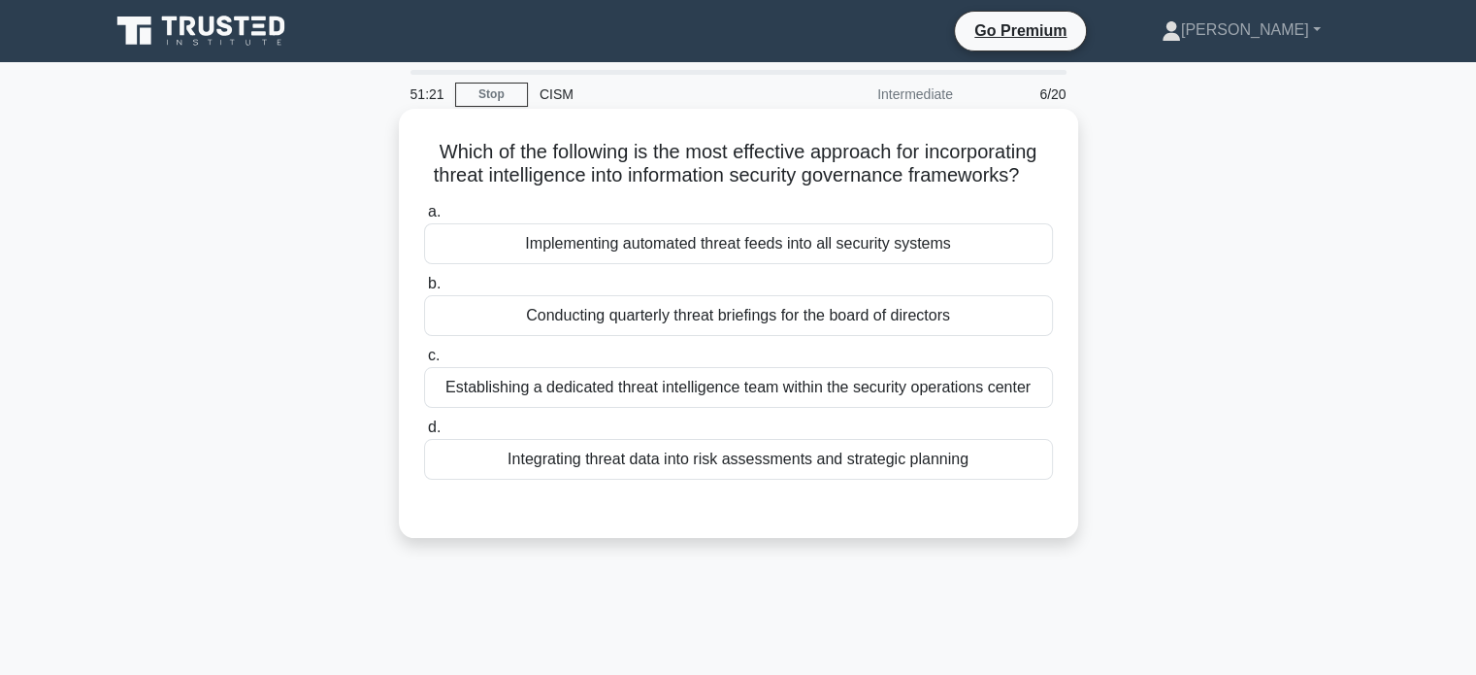
click at [1007, 479] on div "Integrating threat data into risk assessments and strategic planning" at bounding box center [738, 459] width 629 height 41
click at [424, 434] on input "d. Integrating threat data into risk assessments and strategic planning" at bounding box center [424, 427] width 0 height 13
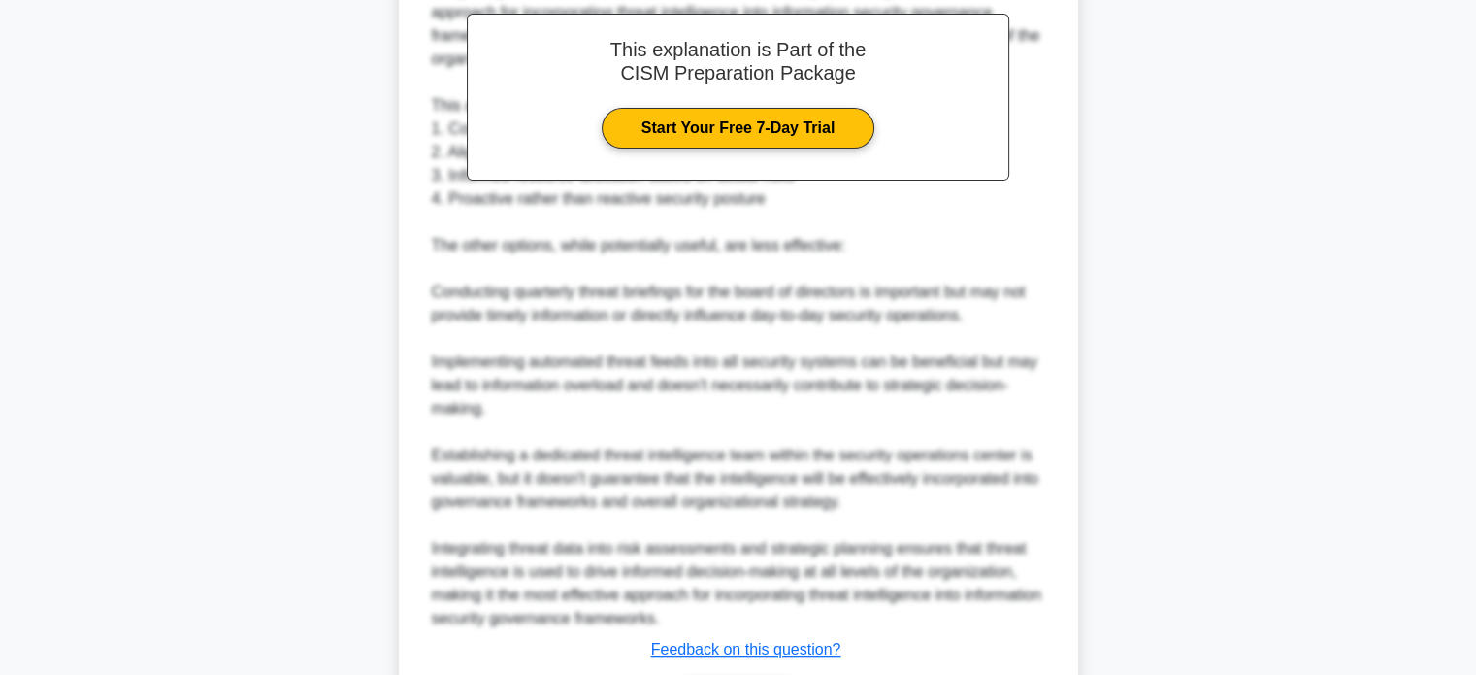
scroll to position [730, 0]
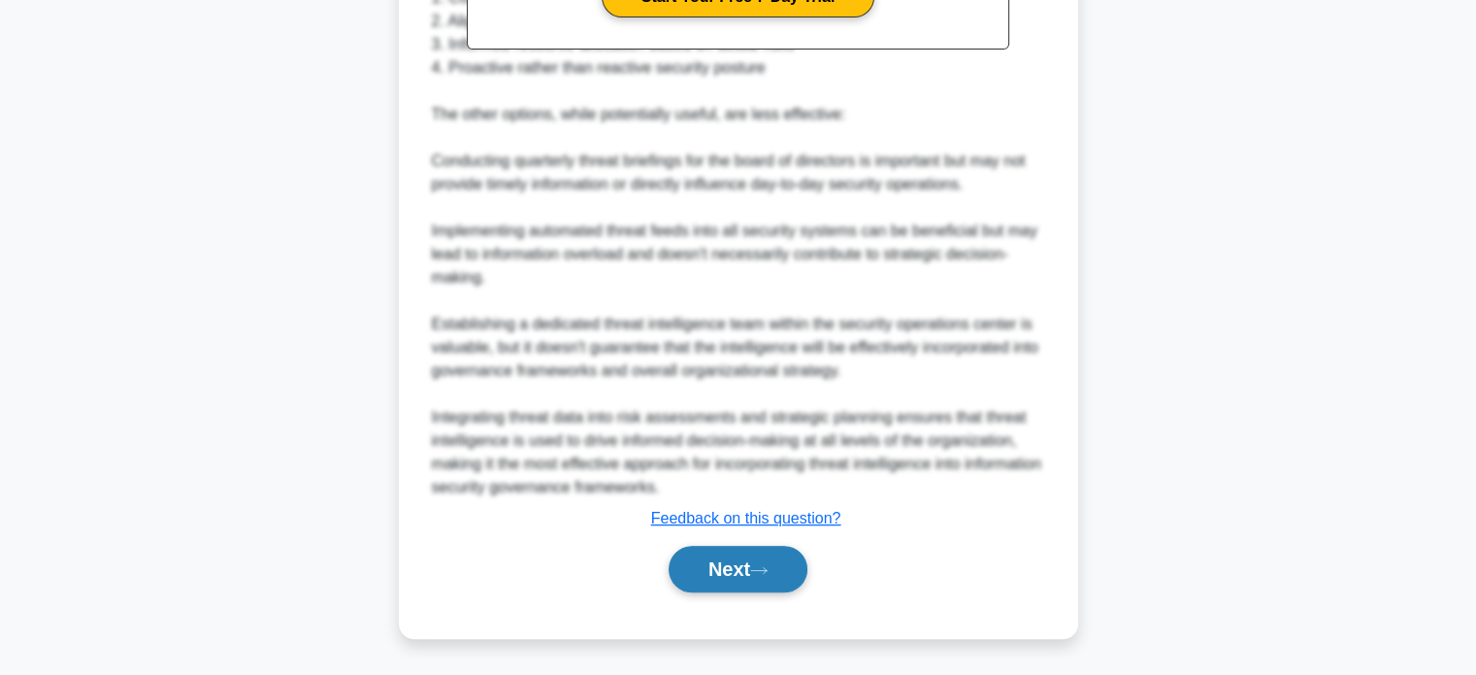
click at [739, 577] on button "Next" at bounding box center [738, 568] width 139 height 47
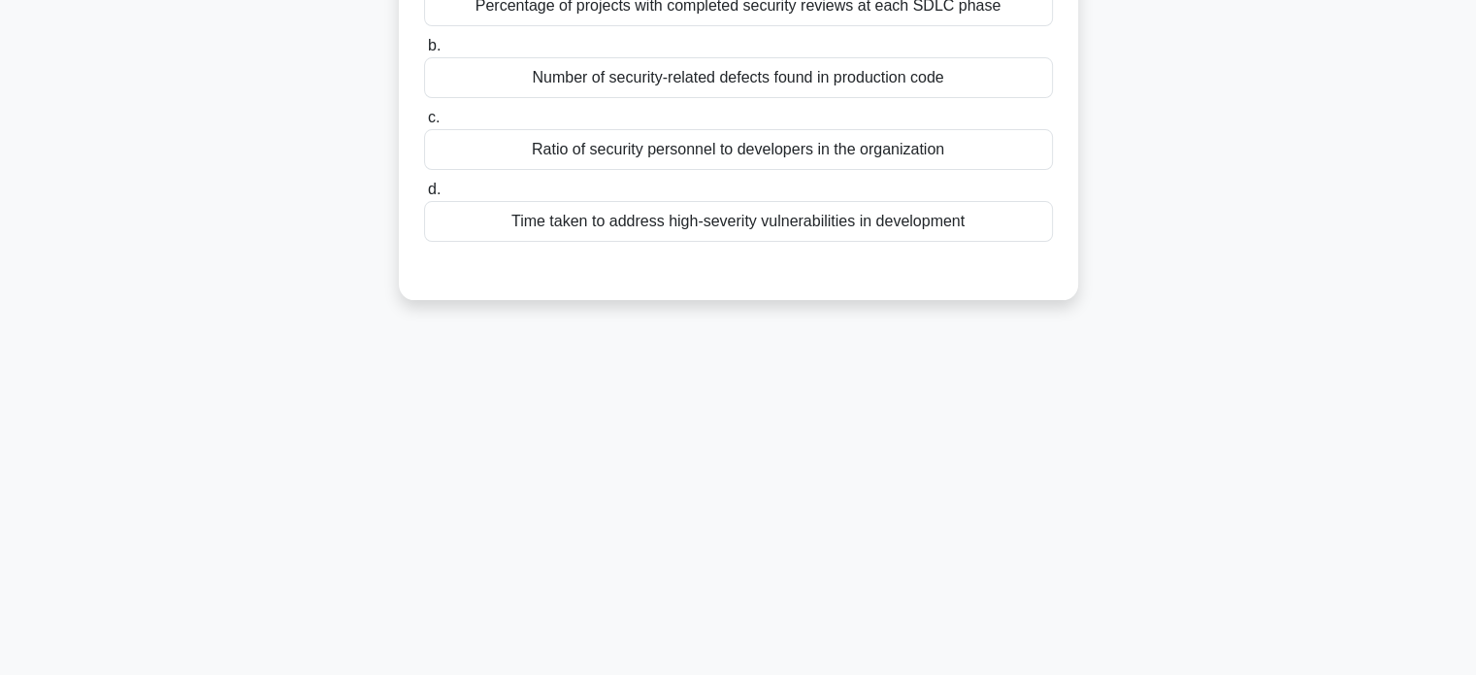
scroll to position [0, 0]
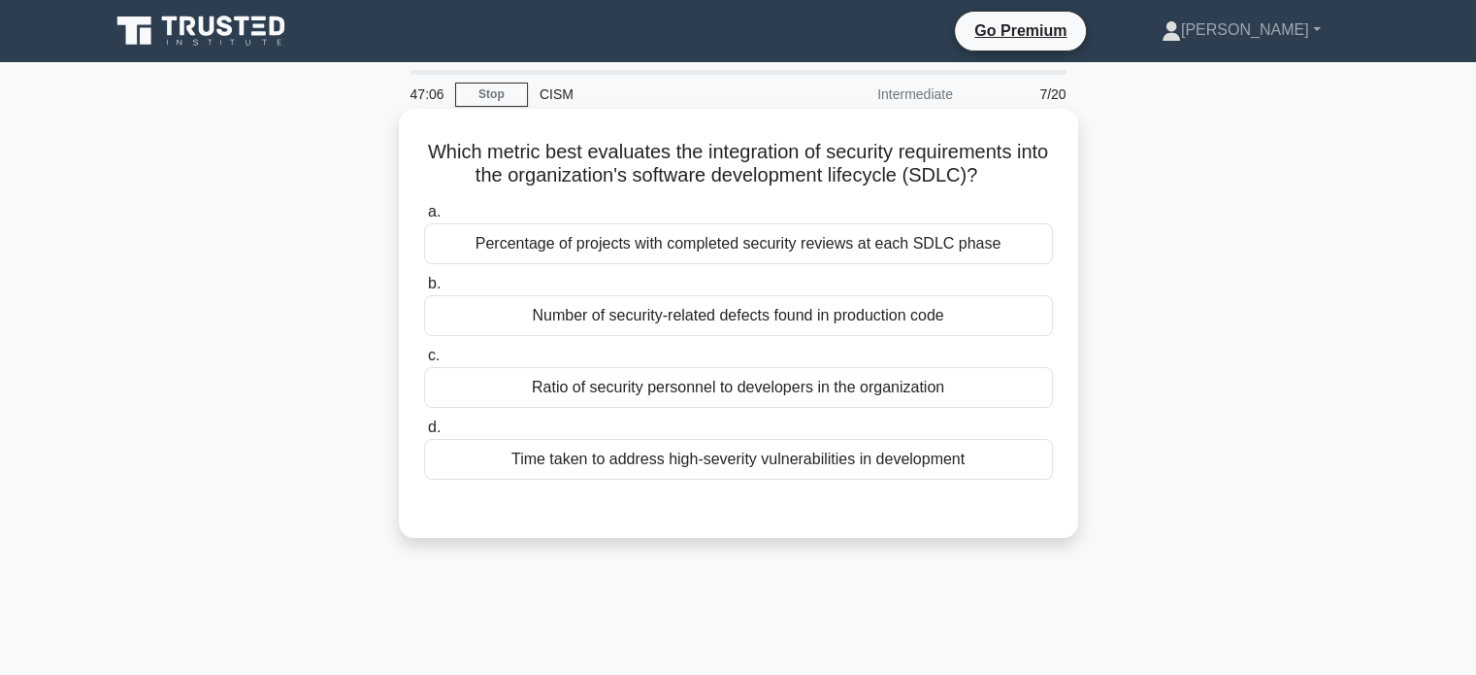
click at [757, 325] on div "Number of security-related defects found in production code" at bounding box center [738, 315] width 629 height 41
click at [424, 290] on input "b. Number of security-related defects found in production code" at bounding box center [424, 284] width 0 height 13
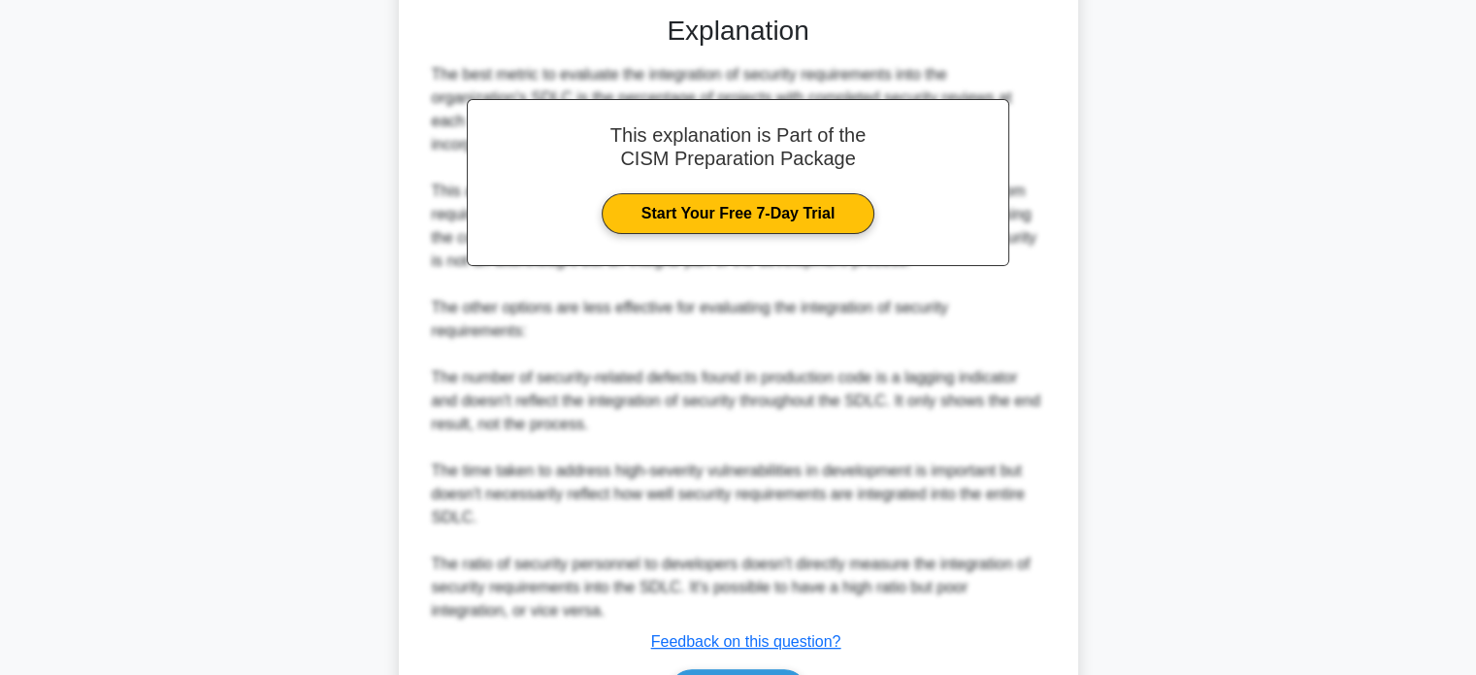
scroll to position [582, 0]
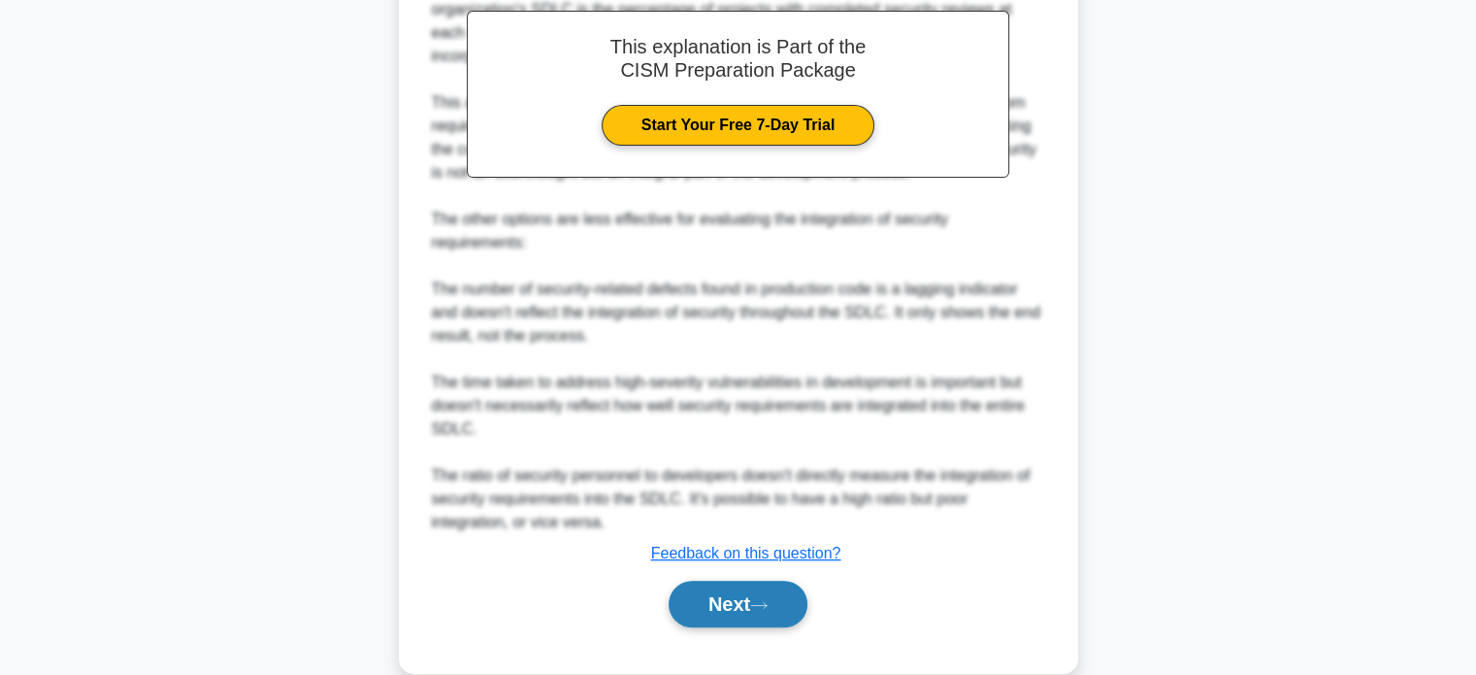
click at [798, 600] on button "Next" at bounding box center [738, 603] width 139 height 47
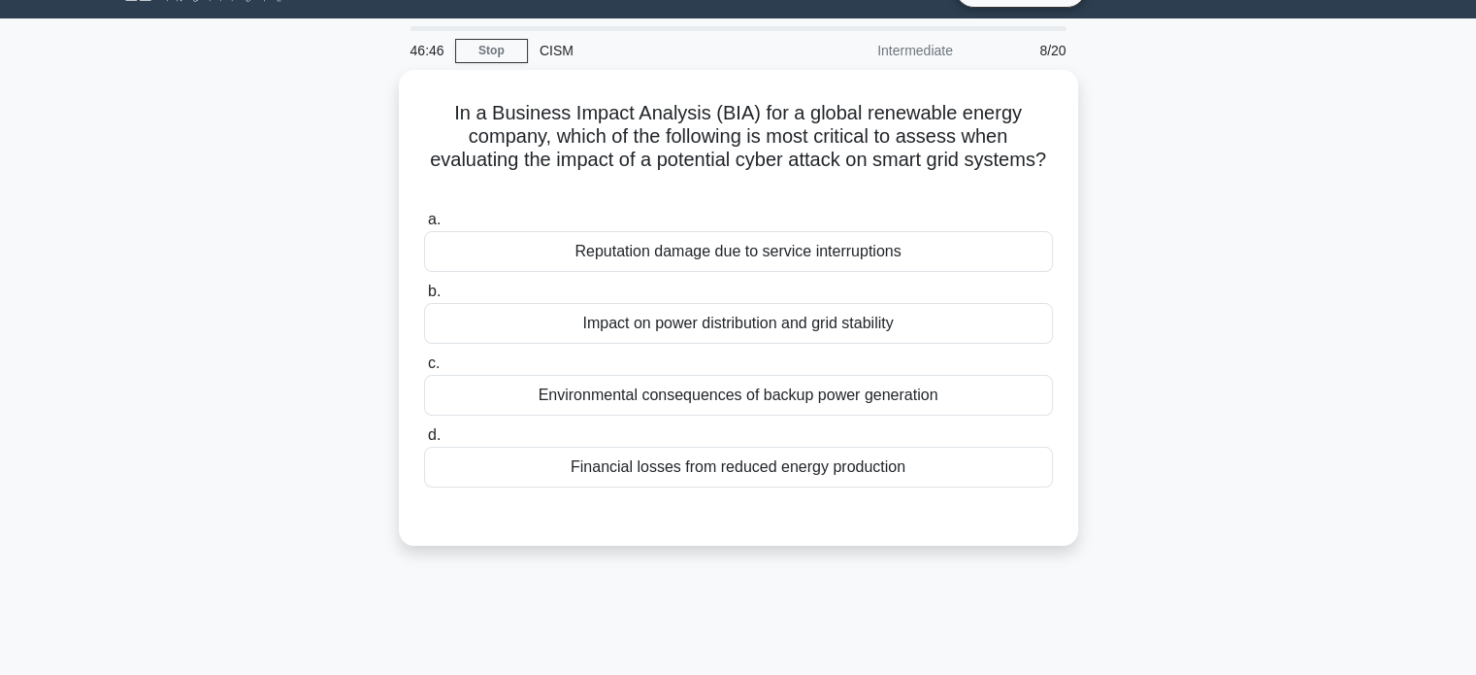
scroll to position [0, 0]
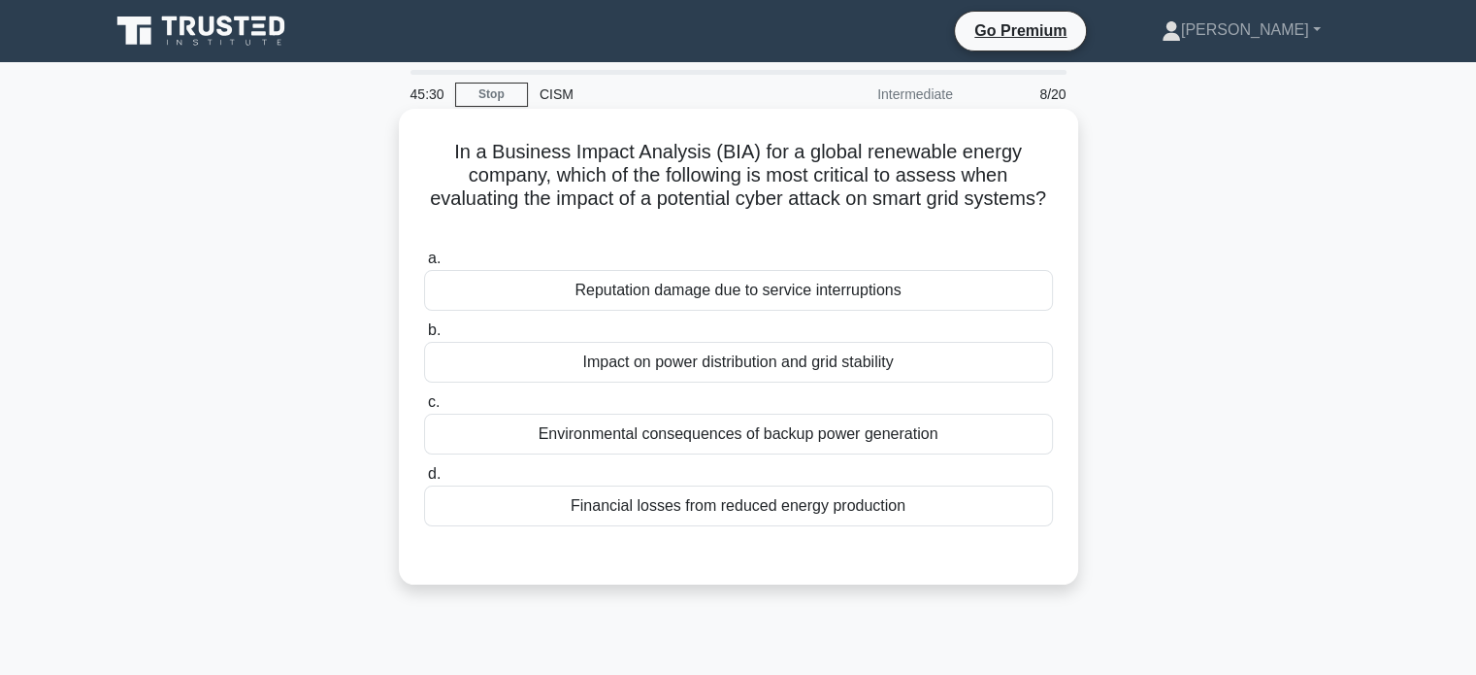
click at [885, 291] on div "Reputation damage due to service interruptions" at bounding box center [738, 290] width 629 height 41
click at [424, 265] on input "a. Reputation damage due to service interruptions" at bounding box center [424, 258] width 0 height 13
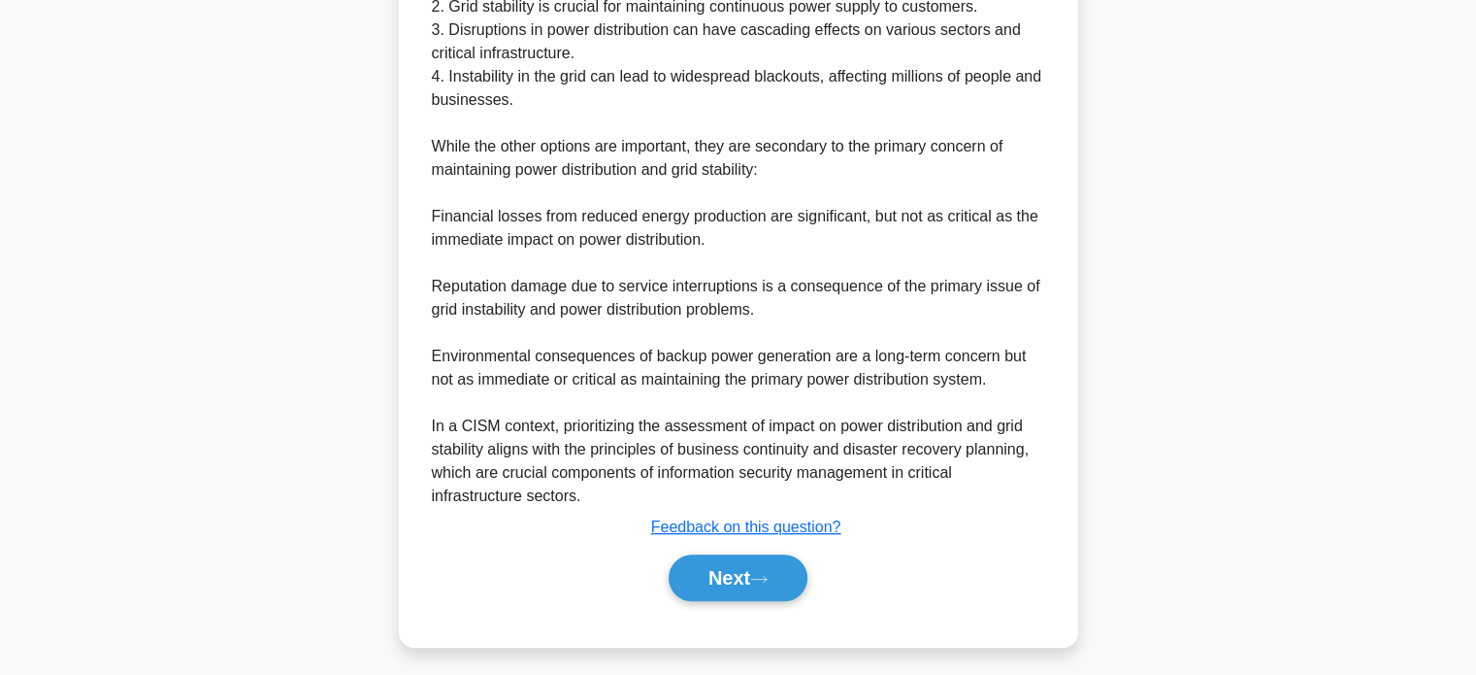
scroll to position [778, 0]
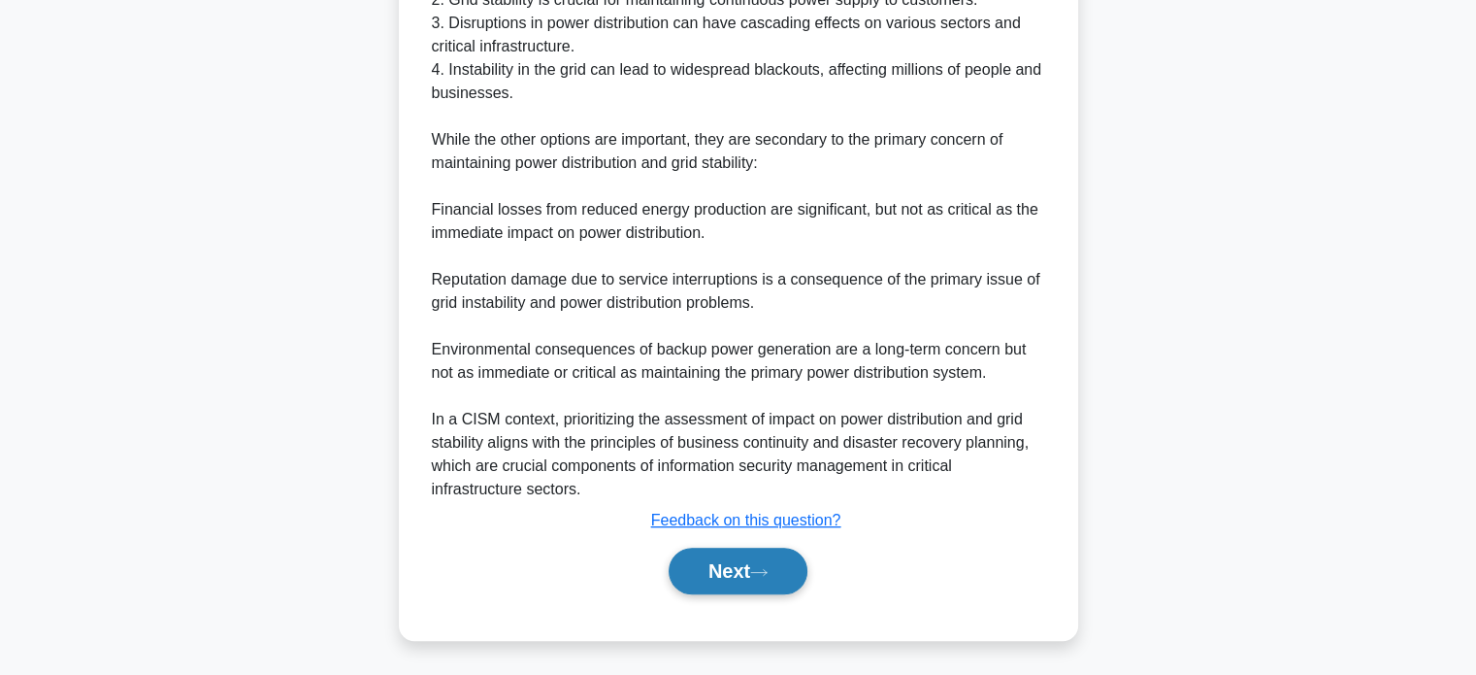
click at [759, 589] on button "Next" at bounding box center [738, 570] width 139 height 47
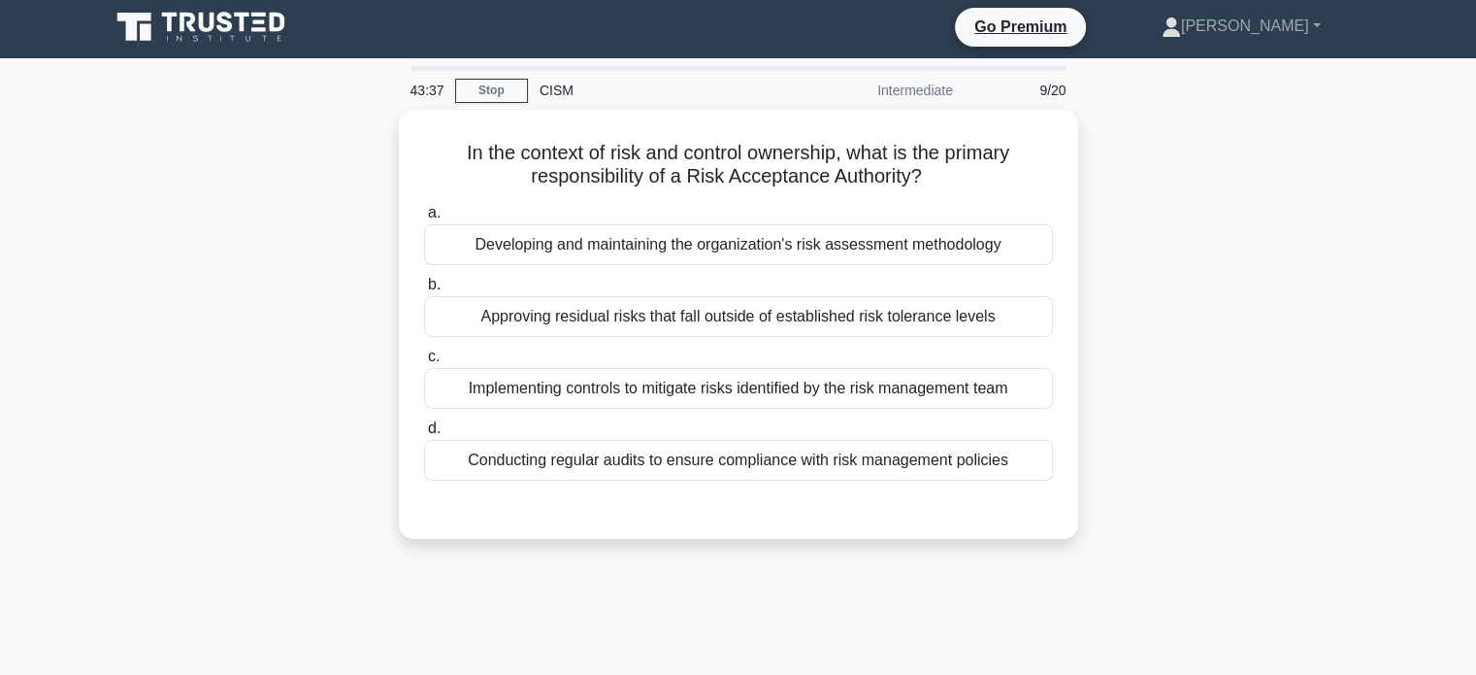
scroll to position [0, 0]
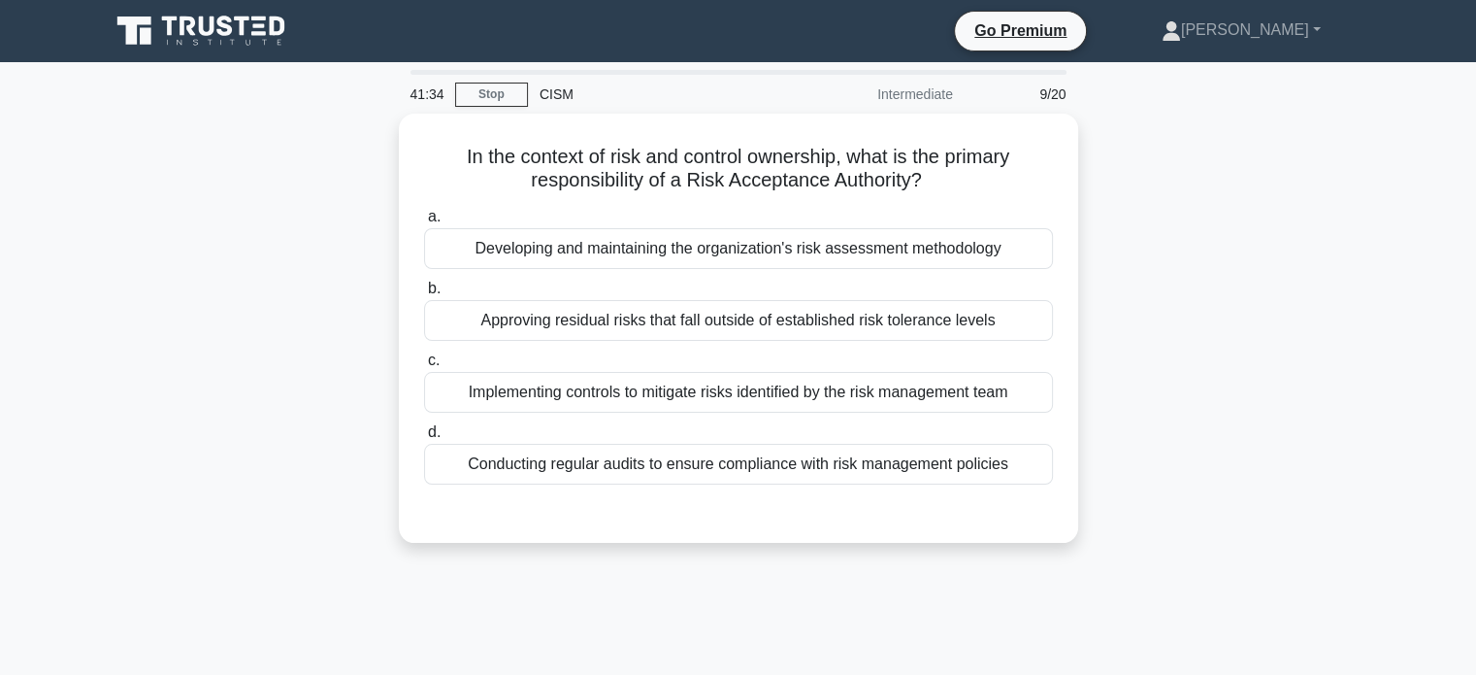
click at [90, 281] on main "41:34 Stop CISM Intermediate 9/20 In the context of risk and control ownership,…" at bounding box center [738, 555] width 1476 height 986
click at [107, 230] on div "In the context of risk and control ownership, what is the primary responsibilit…" at bounding box center [738, 340] width 1281 height 452
click at [85, 348] on main "40:59 Stop CISM Intermediate 9/20 In the context of risk and control ownership,…" at bounding box center [738, 555] width 1476 height 986
click at [66, 354] on main "40:54 Stop CISM Intermediate 9/20 In the context of risk and control ownership,…" at bounding box center [738, 555] width 1476 height 986
click at [113, 315] on div "In the context of risk and control ownership, what is the primary responsibilit…" at bounding box center [738, 340] width 1281 height 452
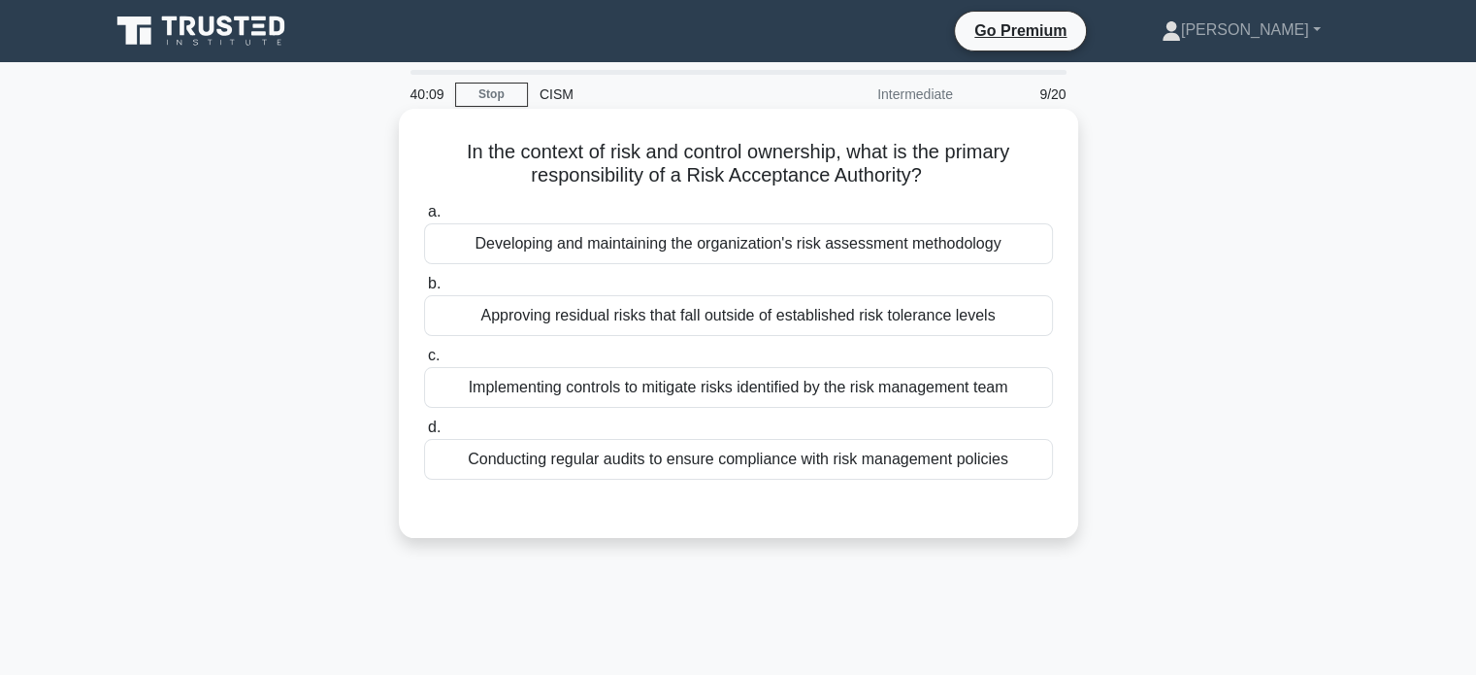
click at [776, 315] on div "Approving residual risks that fall outside of established risk tolerance levels" at bounding box center [738, 315] width 629 height 41
click at [424, 290] on input "b. Approving residual risks that fall outside of established risk tolerance lev…" at bounding box center [424, 284] width 0 height 13
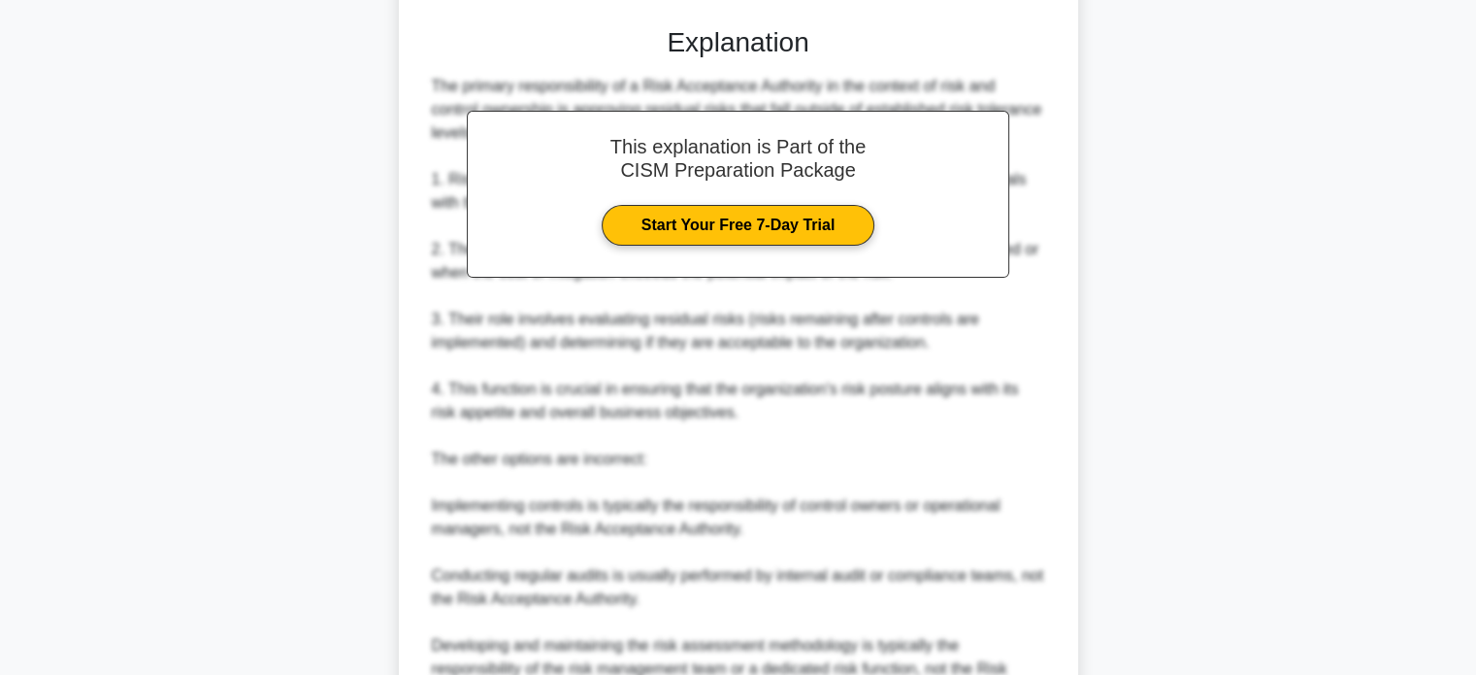
scroll to position [776, 0]
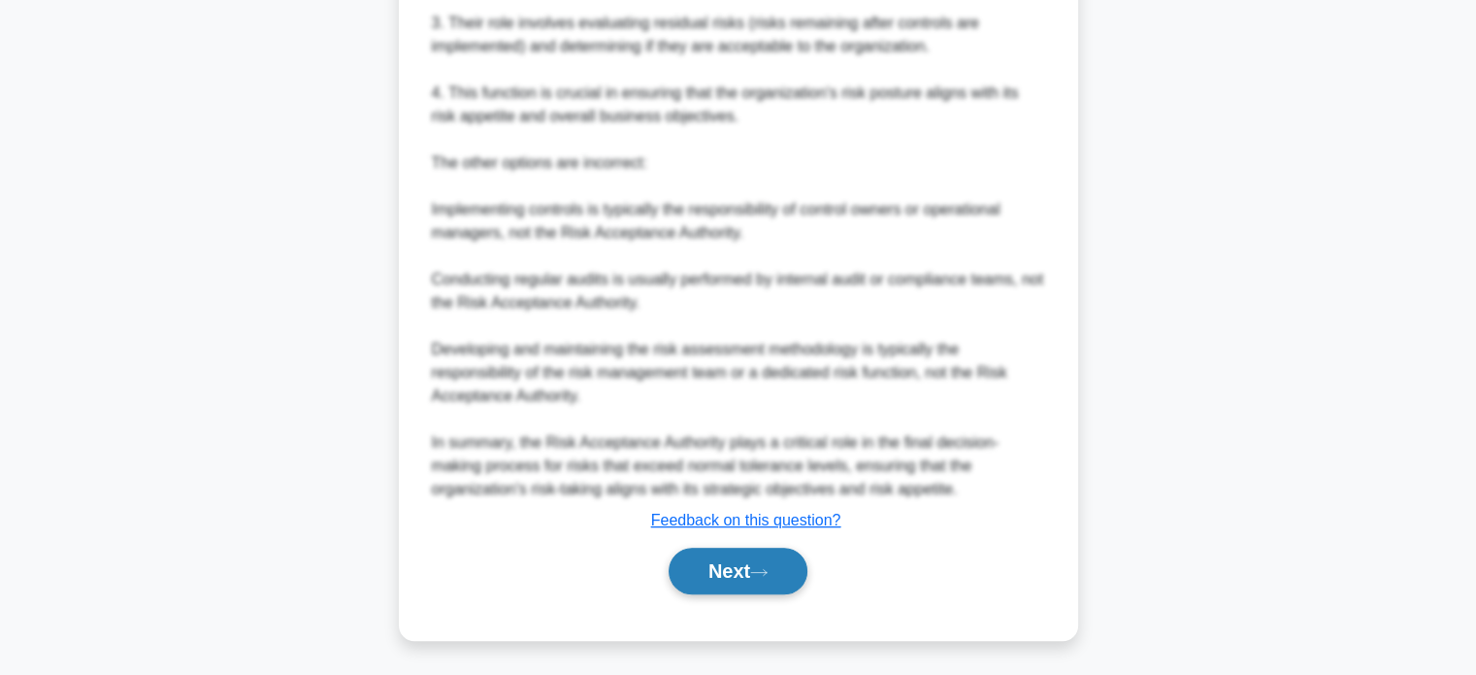
click at [790, 572] on button "Next" at bounding box center [738, 570] width 139 height 47
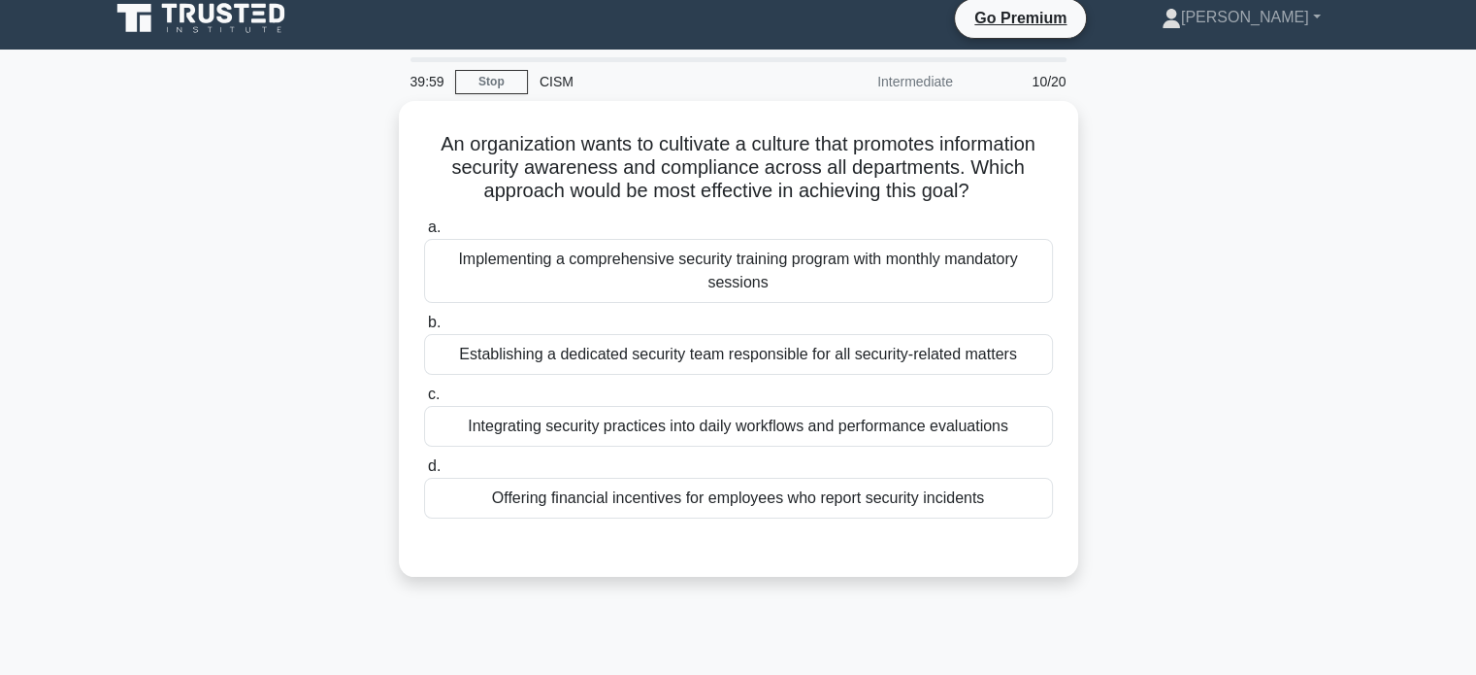
scroll to position [0, 0]
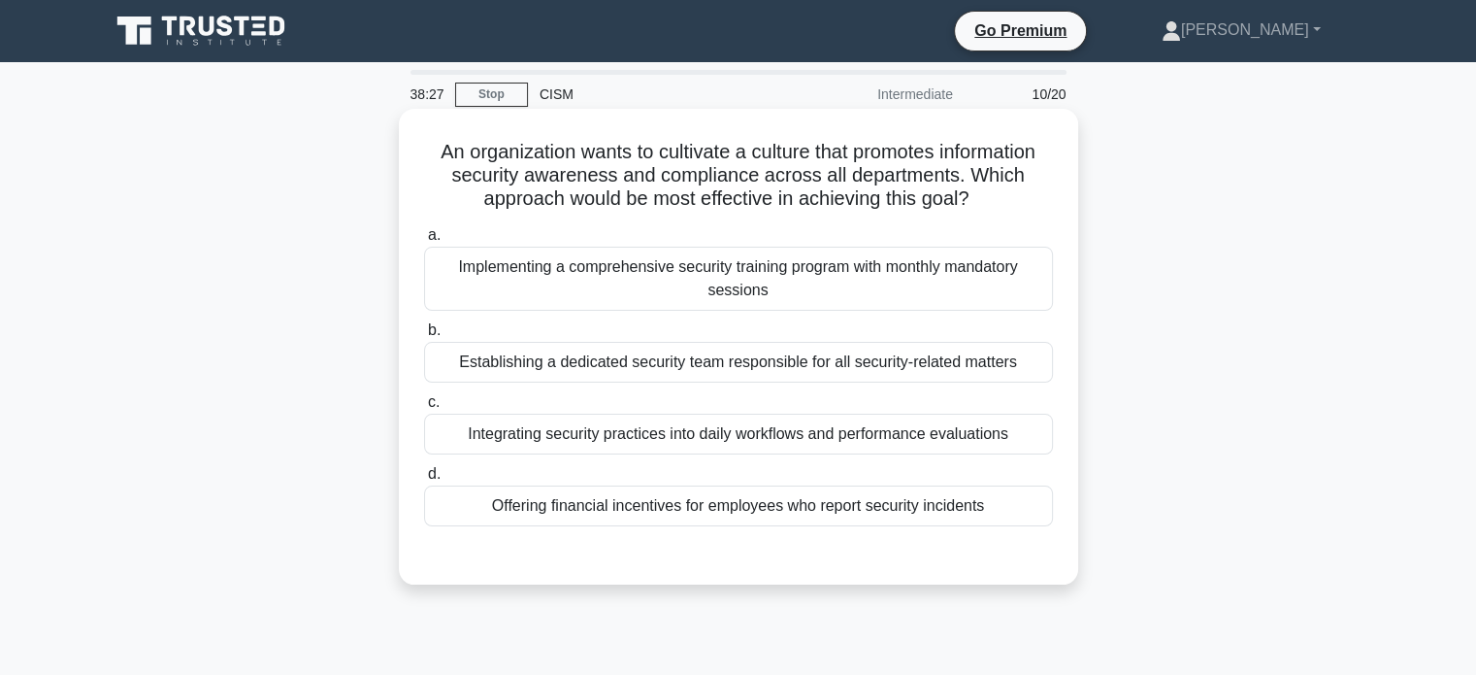
click at [933, 273] on div "Implementing a comprehensive security training program with monthly mandatory s…" at bounding box center [738, 279] width 629 height 64
click at [424, 242] on input "a. Implementing a comprehensive security training program with monthly mandator…" at bounding box center [424, 235] width 0 height 13
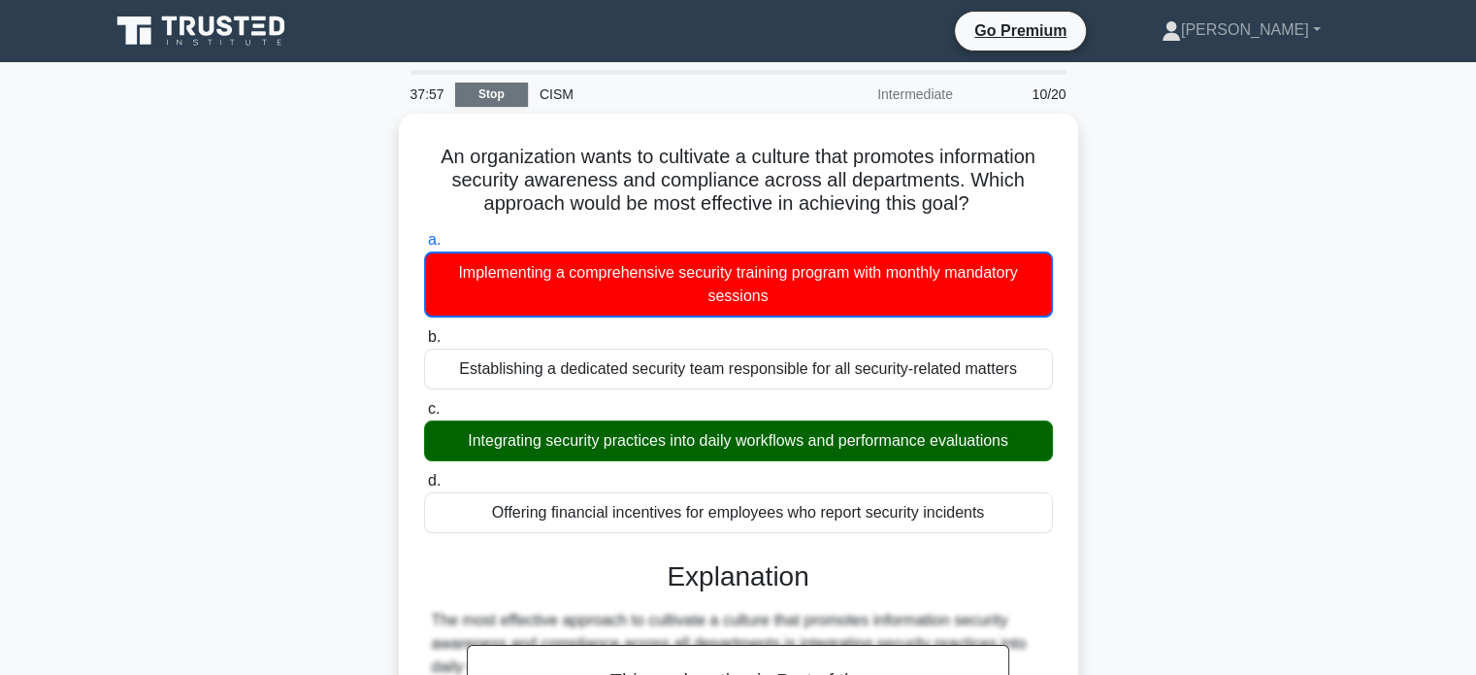
click at [495, 100] on link "Stop" at bounding box center [491, 95] width 73 height 24
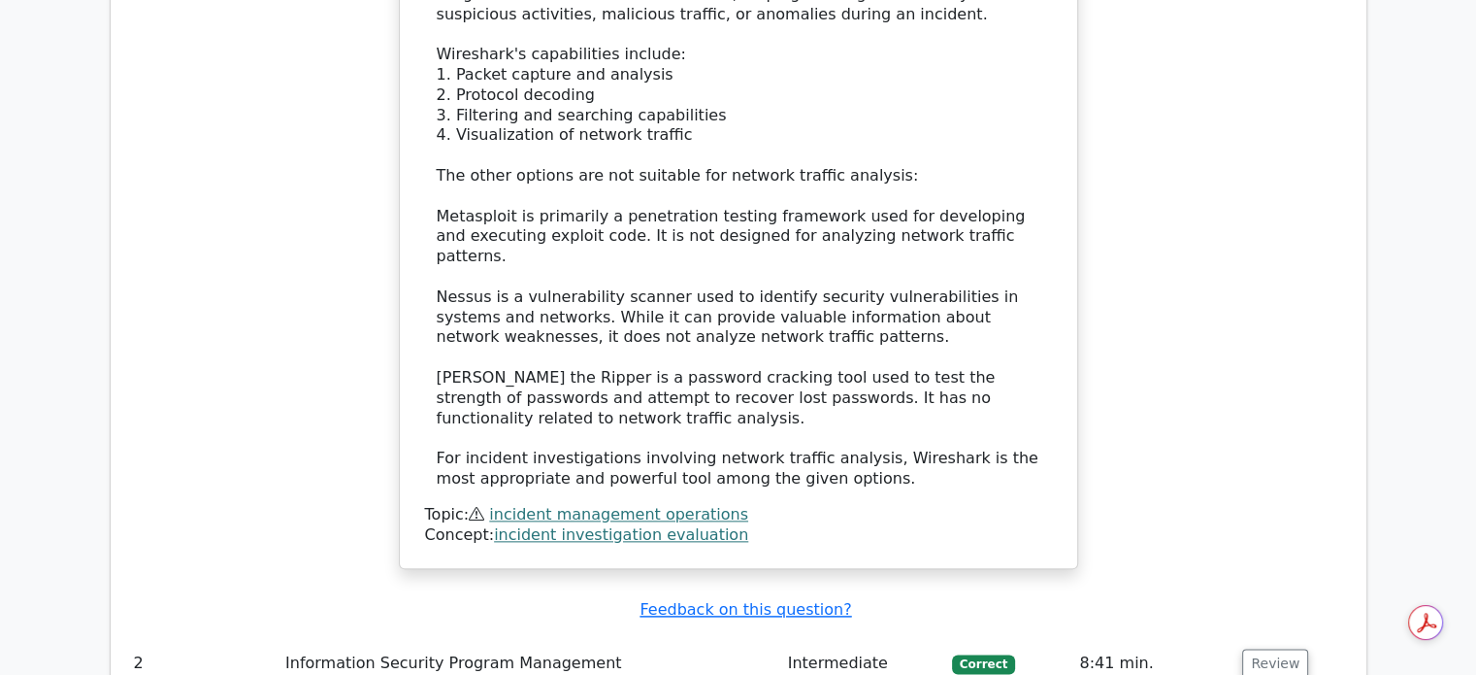
scroll to position [2427, 0]
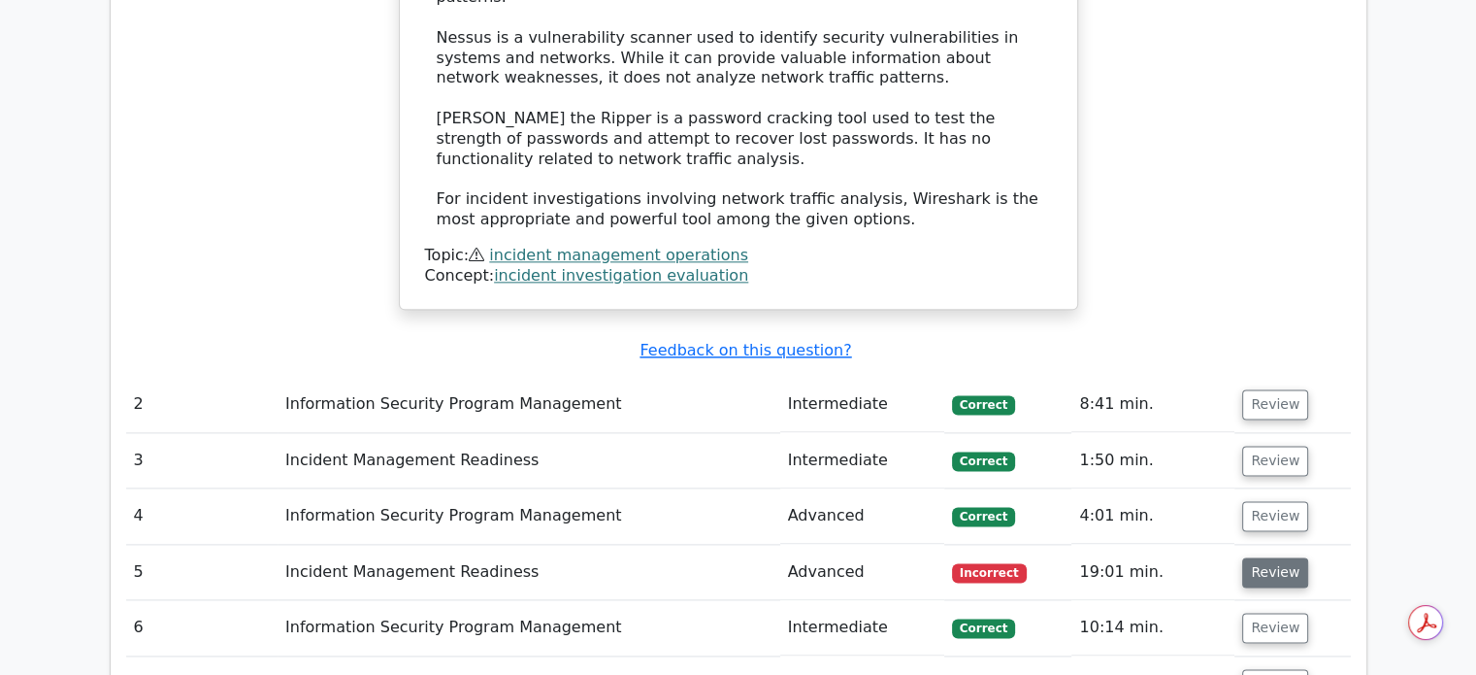
click at [1272, 557] on button "Review" at bounding box center [1275, 572] width 66 height 30
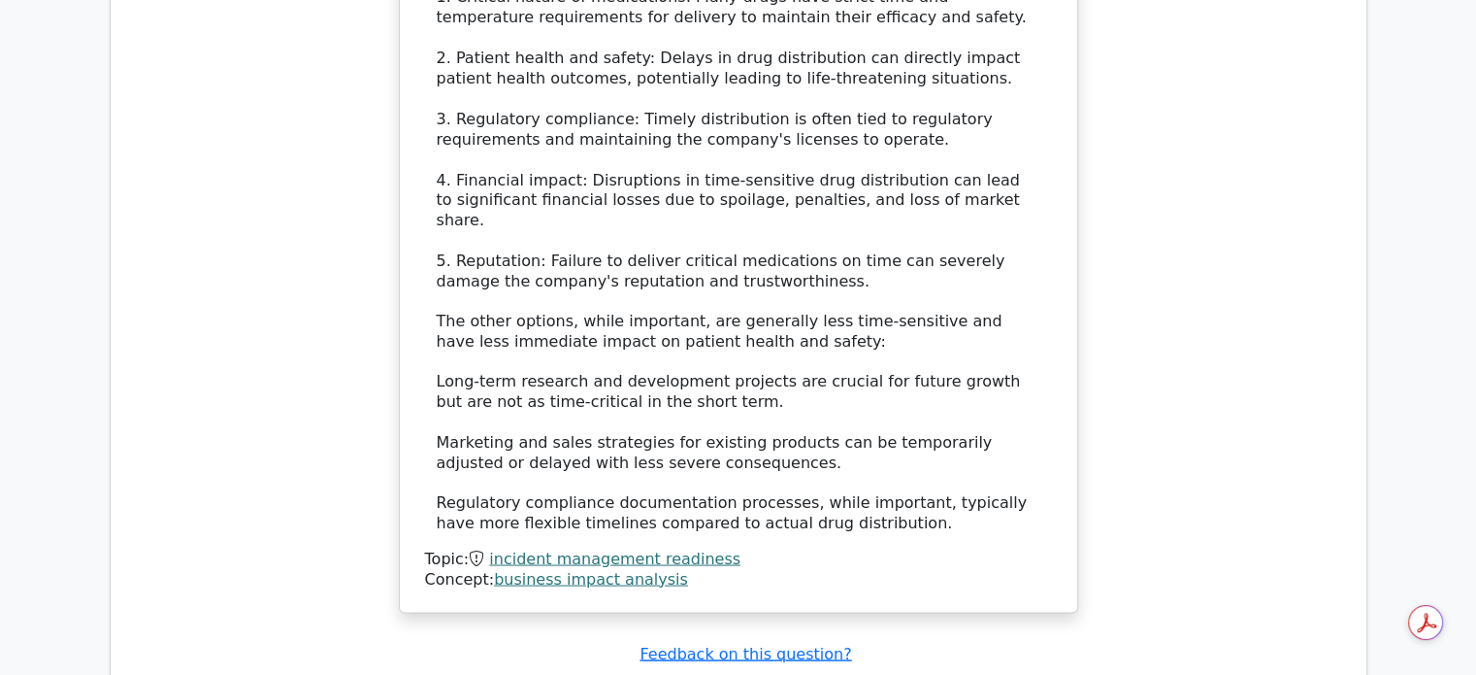
scroll to position [3979, 0]
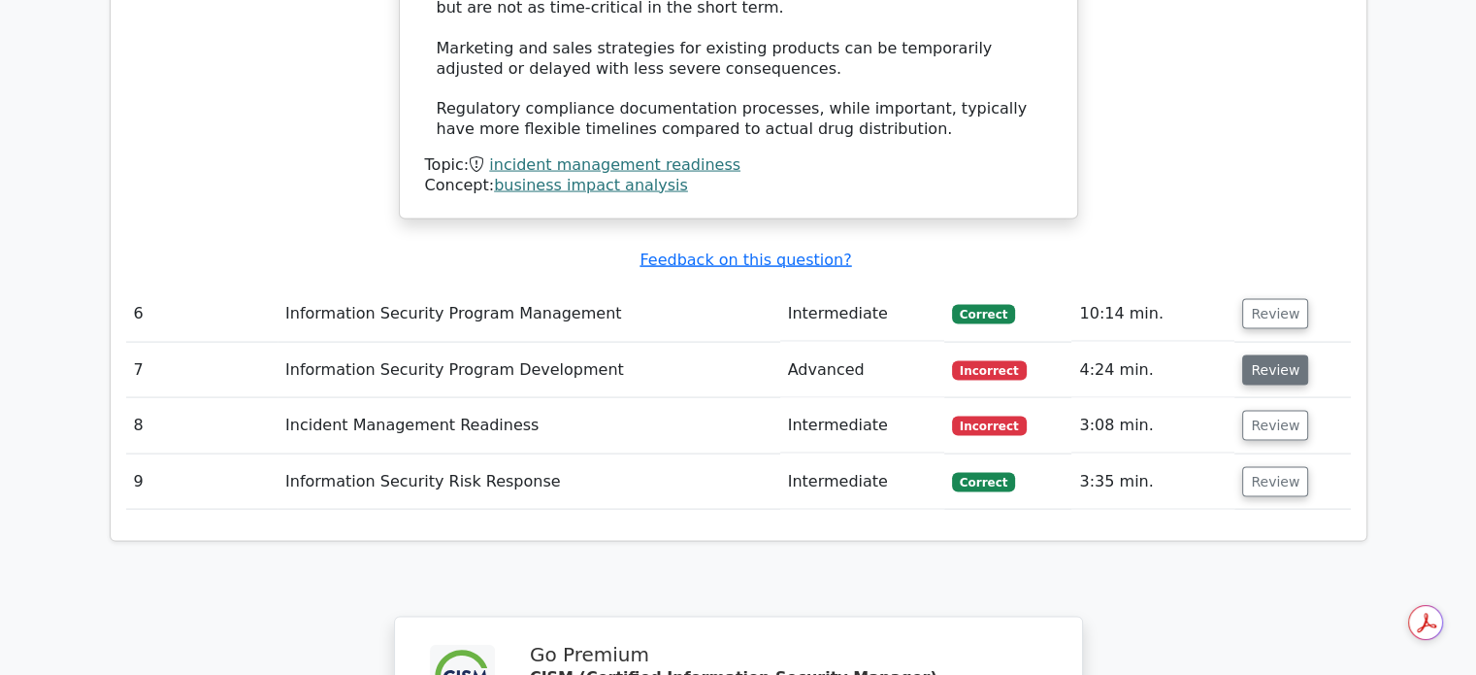
click at [1281, 355] on button "Review" at bounding box center [1275, 370] width 66 height 30
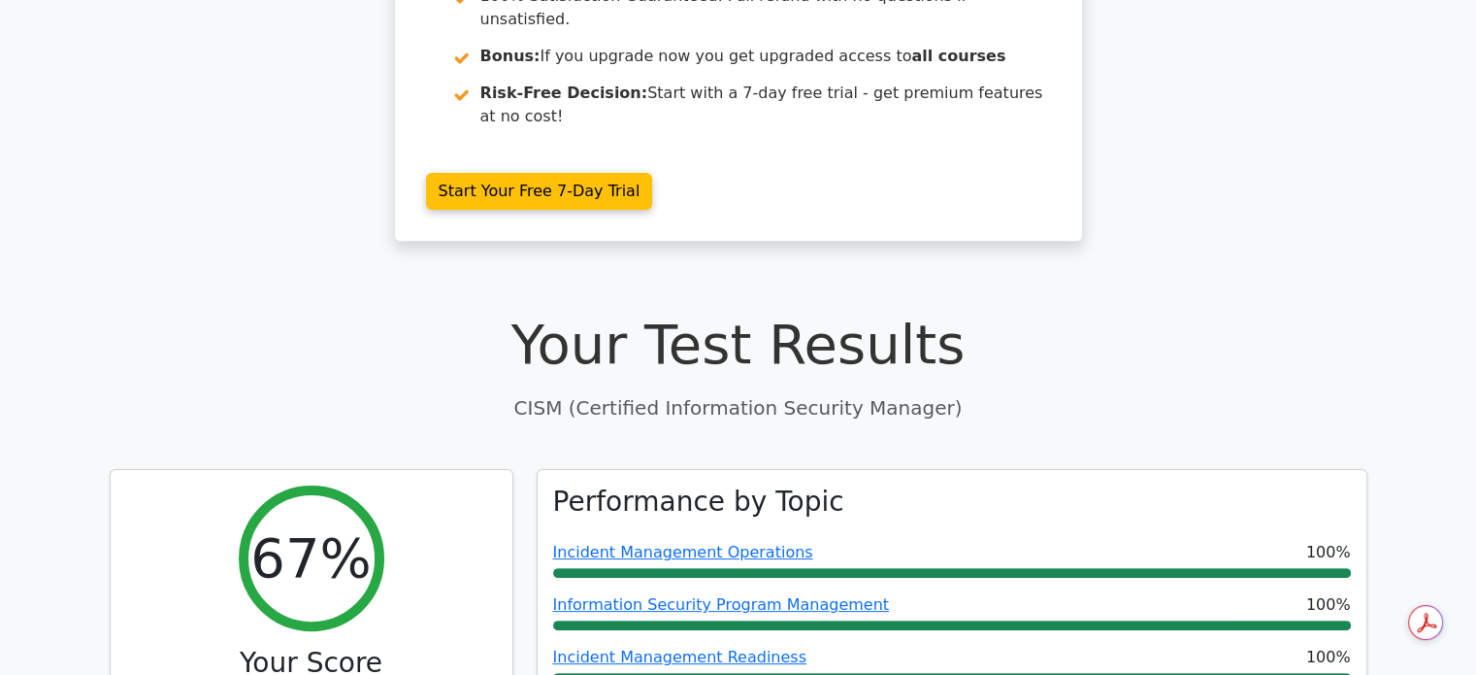
scroll to position [0, 0]
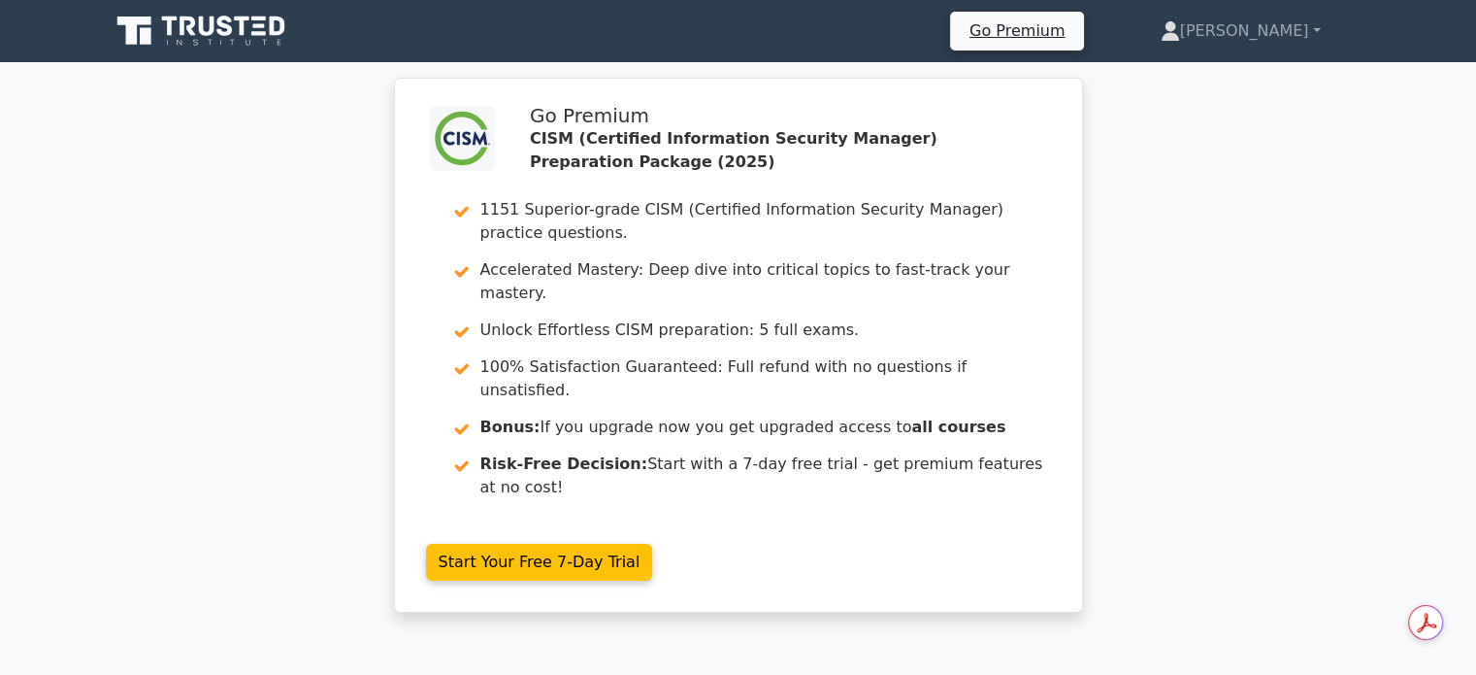
click at [1172, 408] on div ".clsa-1{fill:#f6f7f8;}.clsa-2{fill:#6bb345;}.clsa-3{fill:#1d2e5c;} Go Premium C…" at bounding box center [738, 357] width 1476 height 558
